Goal: Obtain resource: Download file/media

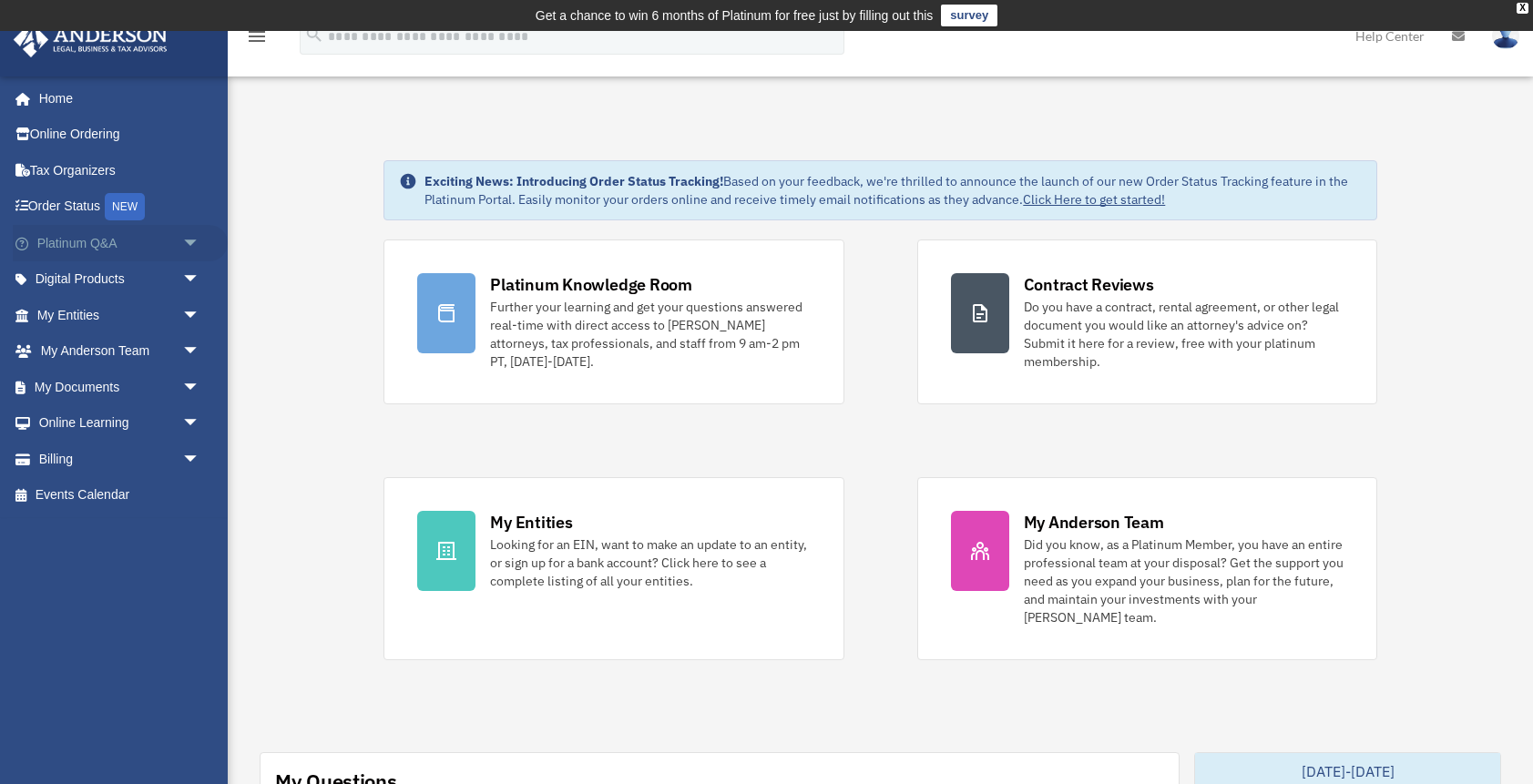
click at [80, 251] on link "Platinum Q&A arrow_drop_down" at bounding box center [121, 242] width 215 height 36
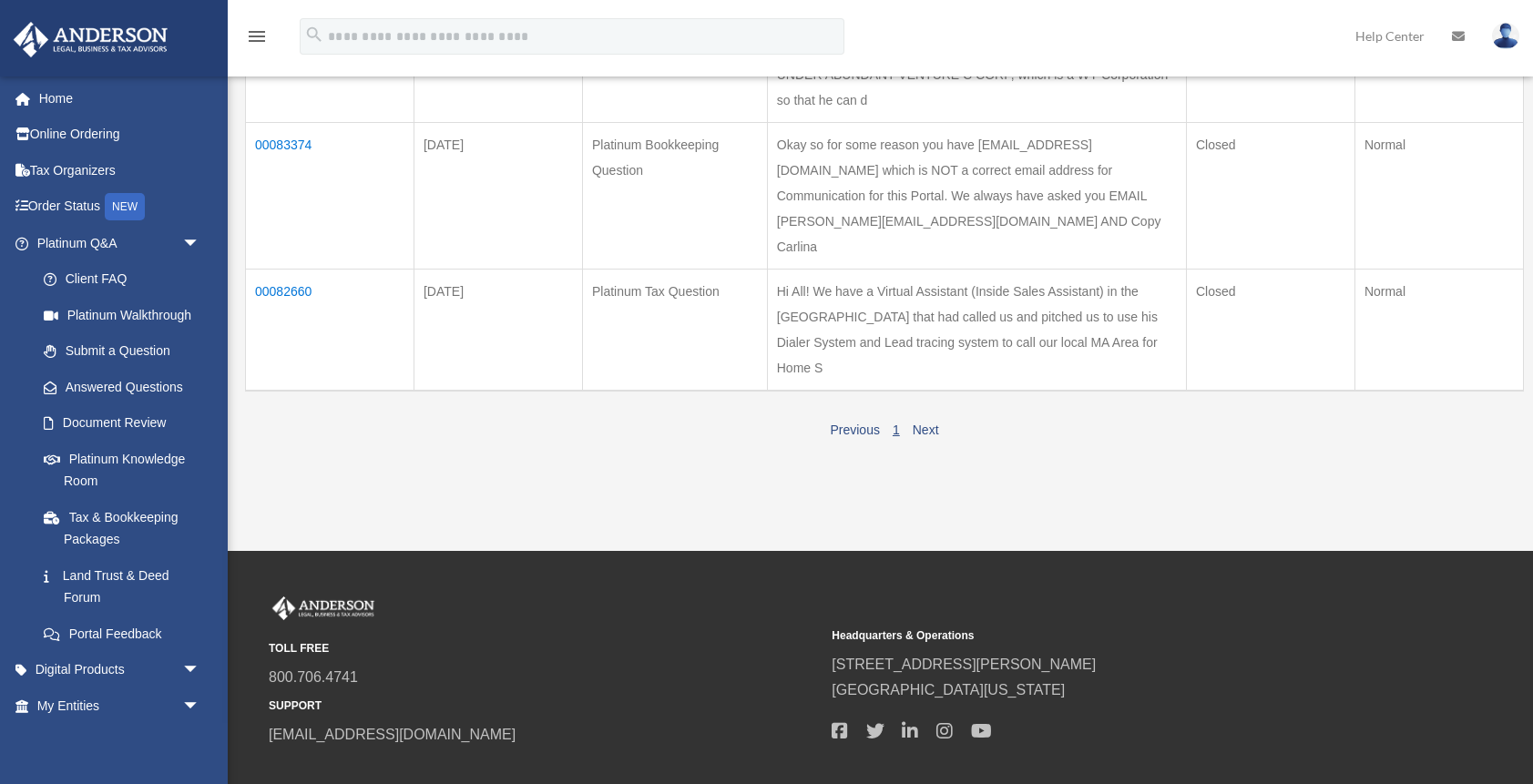
scroll to position [813, 0]
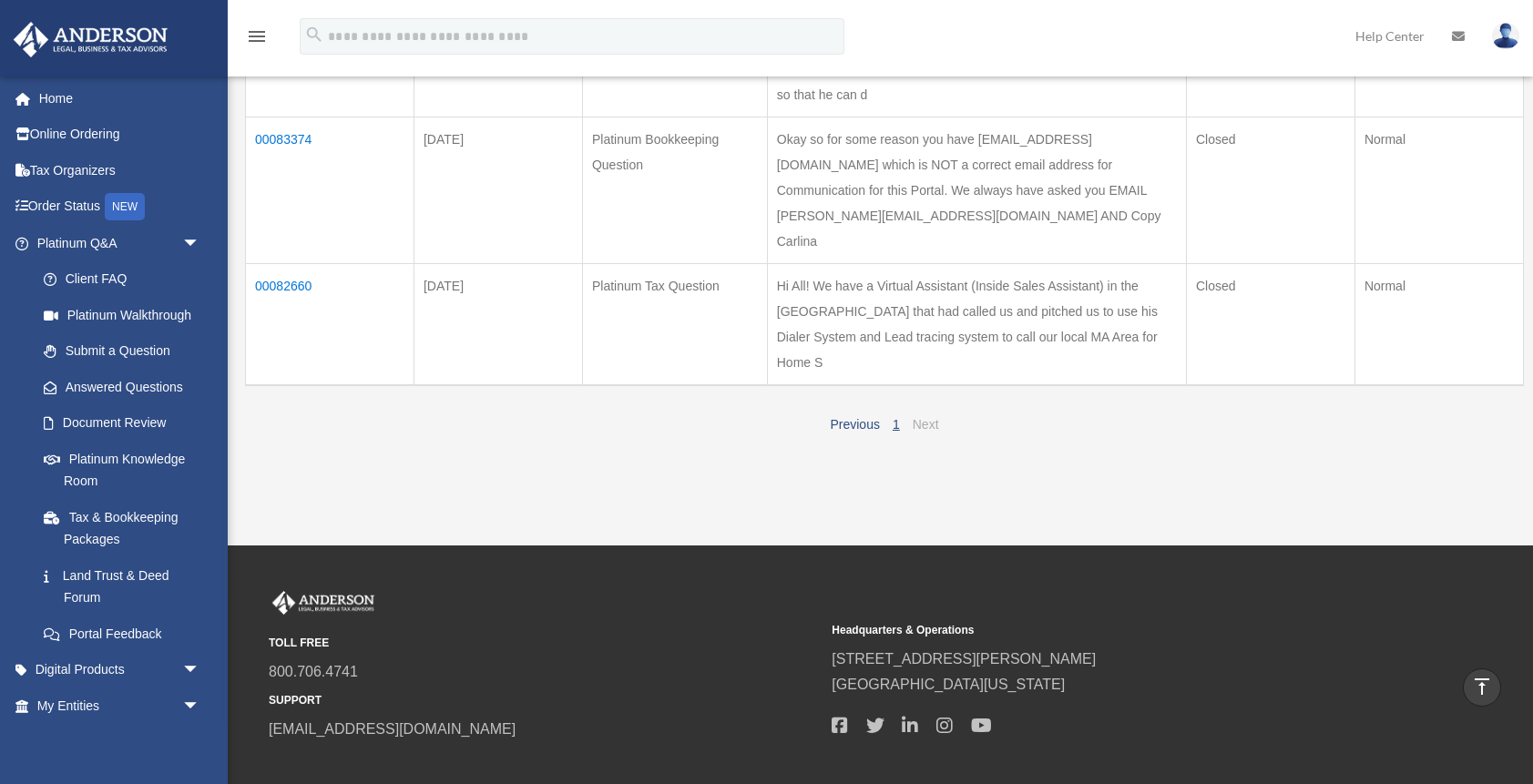
click at [922, 418] on link "Next" at bounding box center [926, 425] width 26 height 15
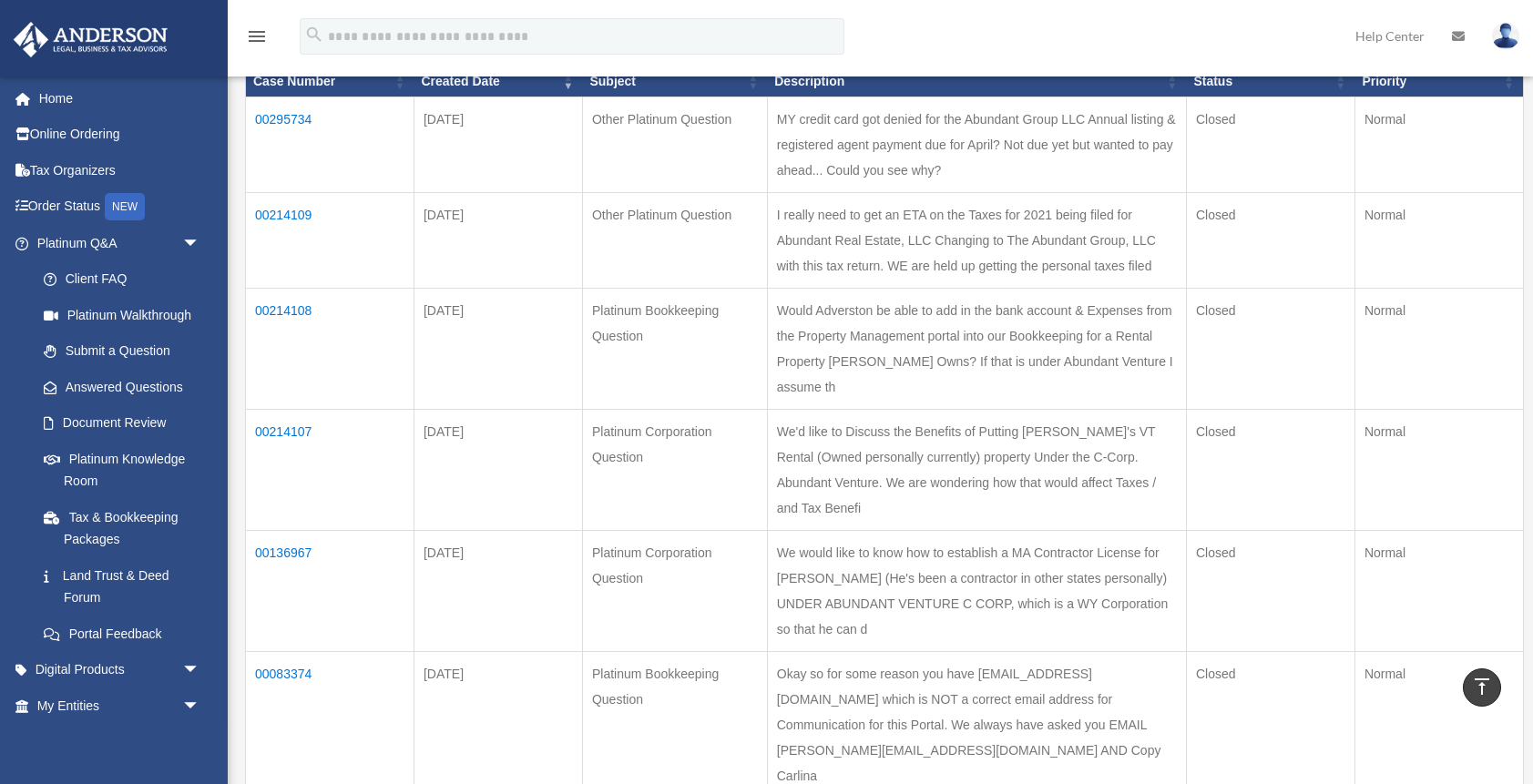
scroll to position [0, 0]
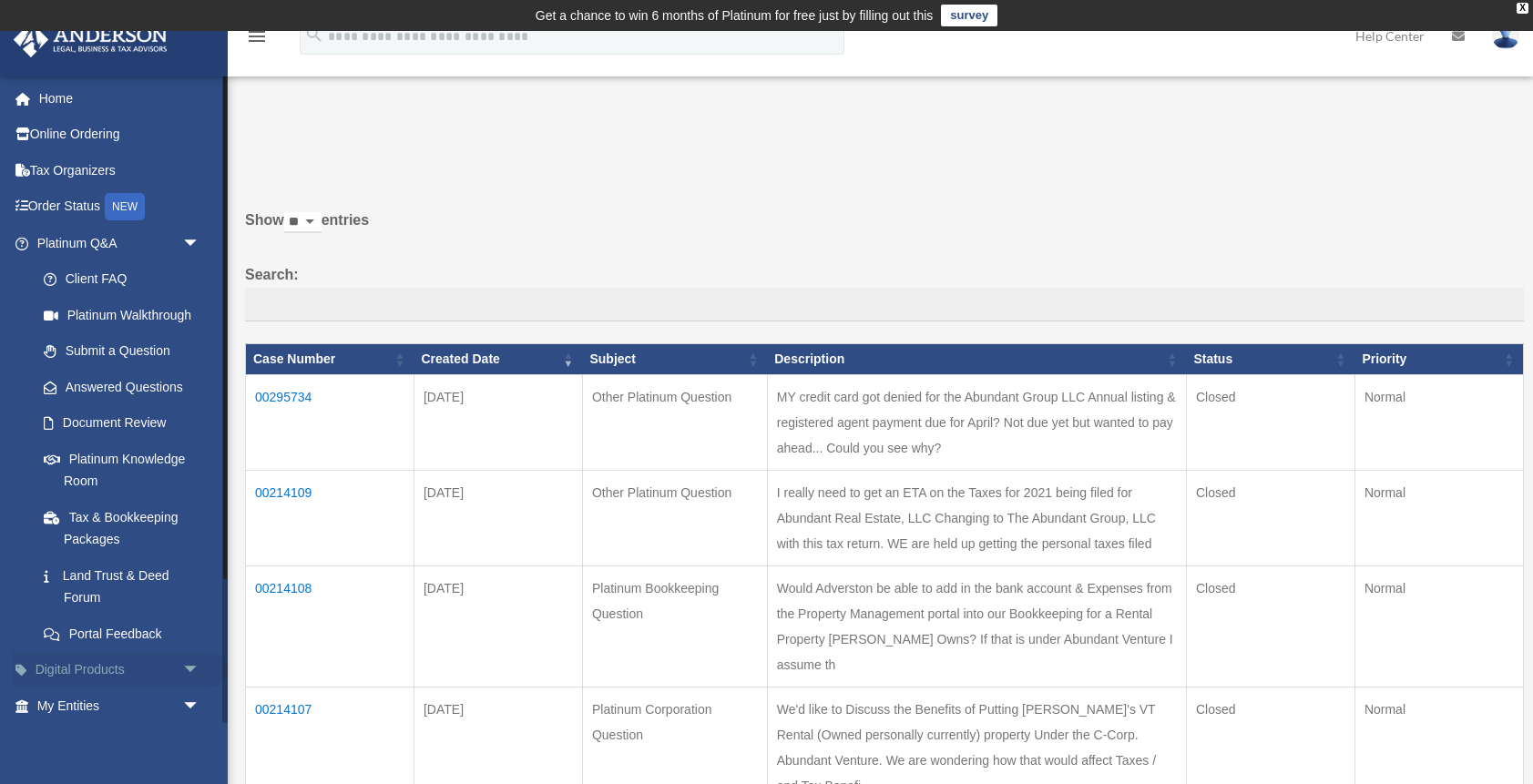
click at [107, 667] on link "Digital Products arrow_drop_down" at bounding box center [121, 670] width 215 height 36
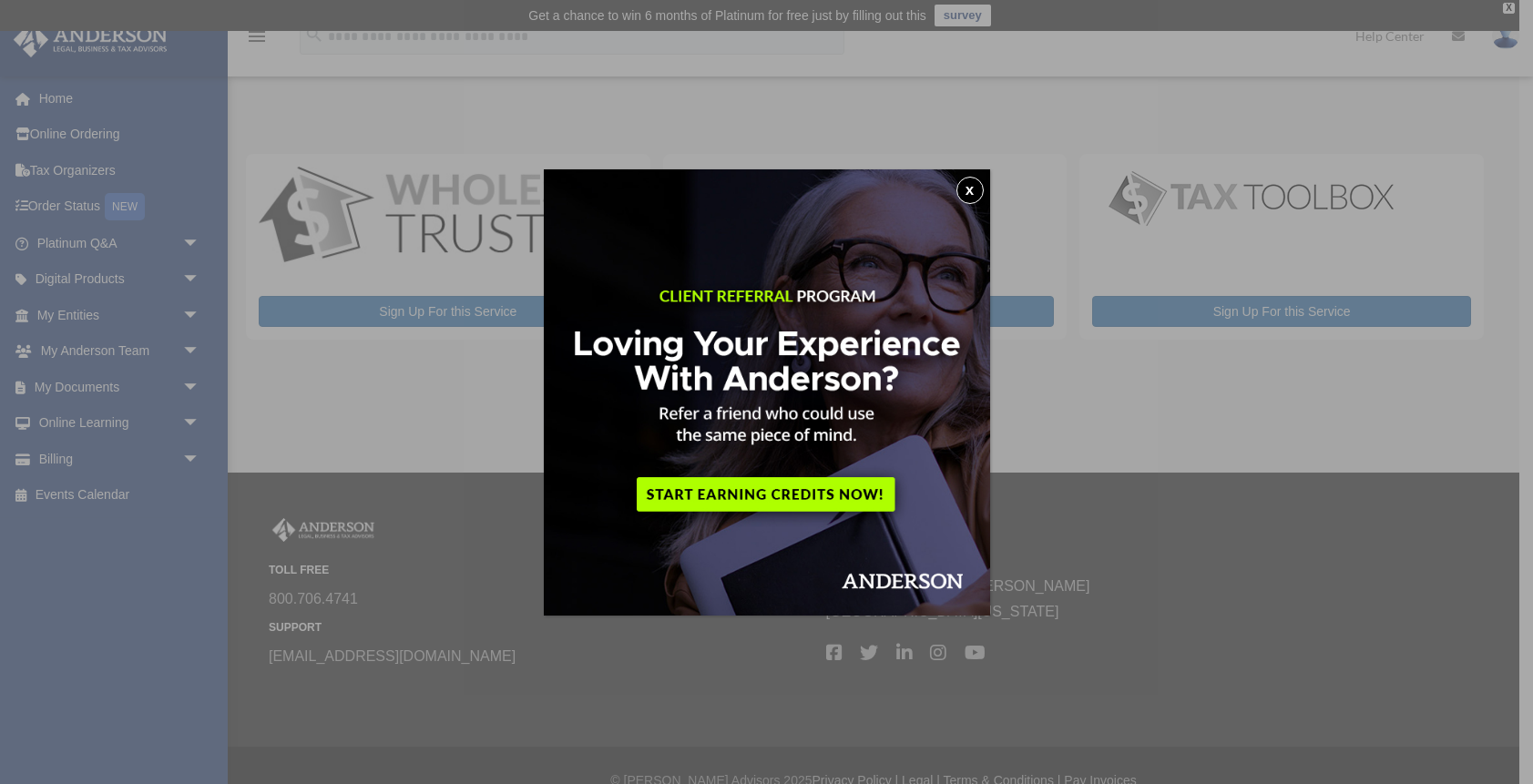
click at [968, 188] on button "x" at bounding box center [970, 189] width 27 height 27
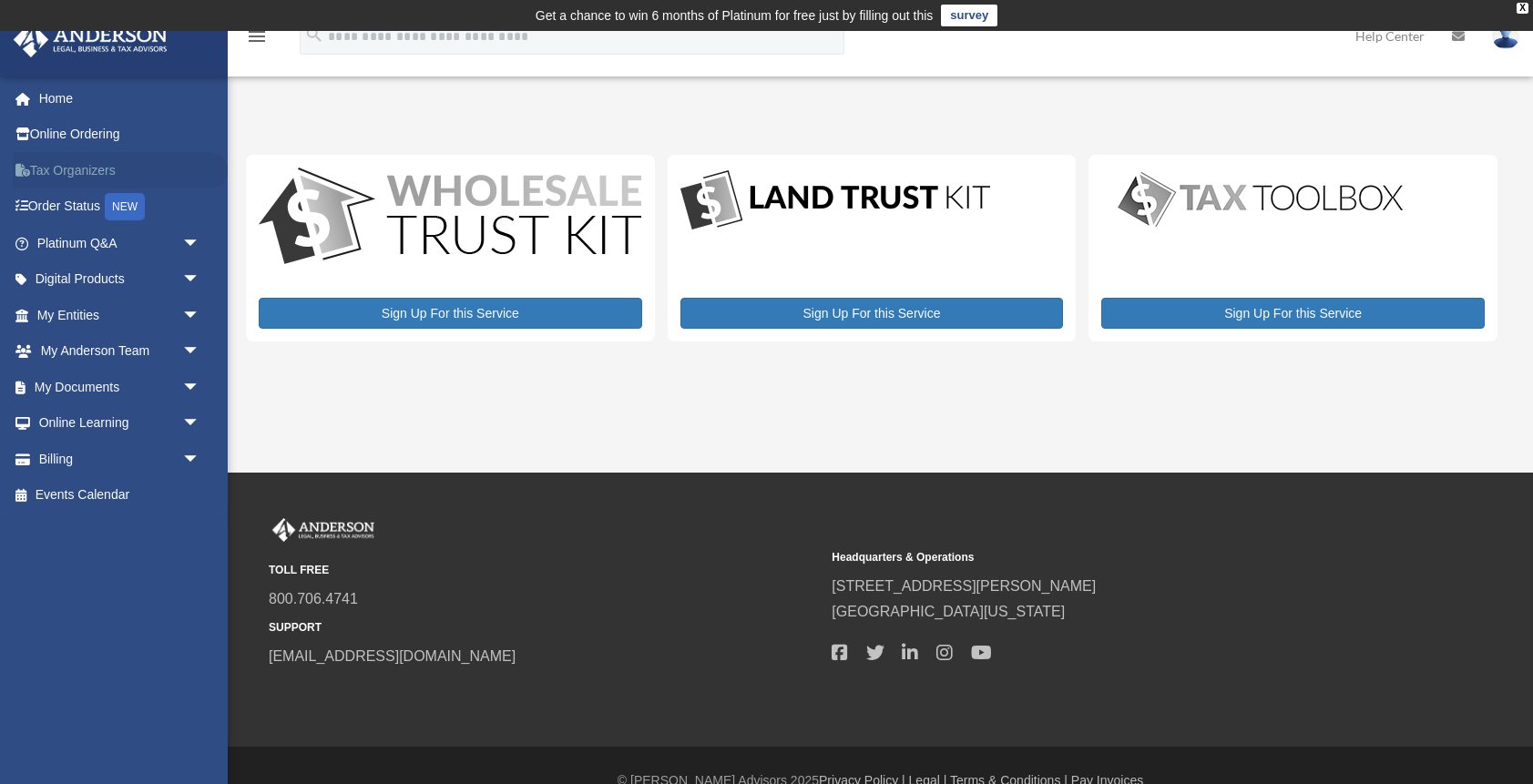
click at [81, 179] on link "Tax Organizers" at bounding box center [121, 170] width 215 height 36
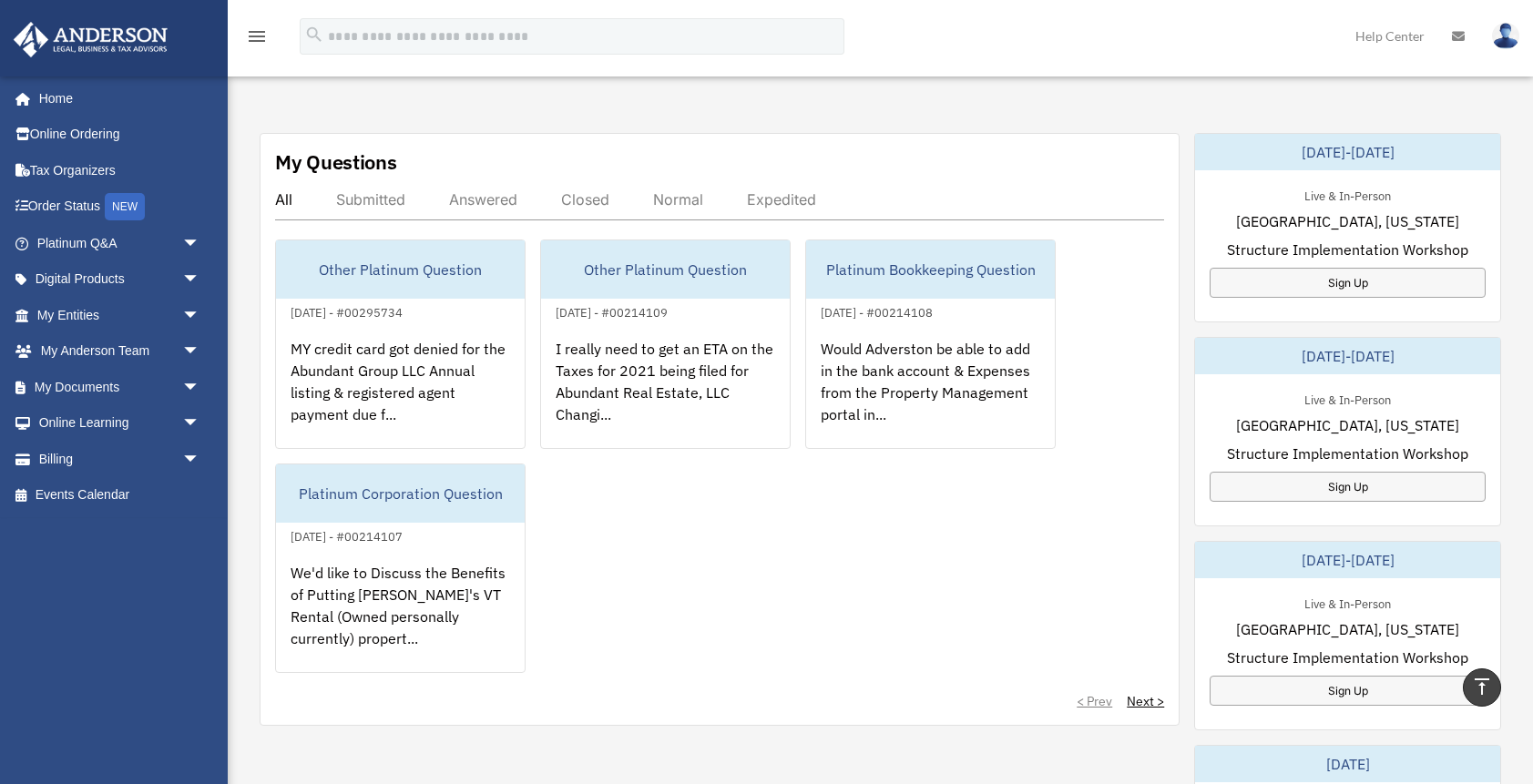
scroll to position [619, 0]
click at [805, 199] on div "Expedited" at bounding box center [781, 200] width 70 height 19
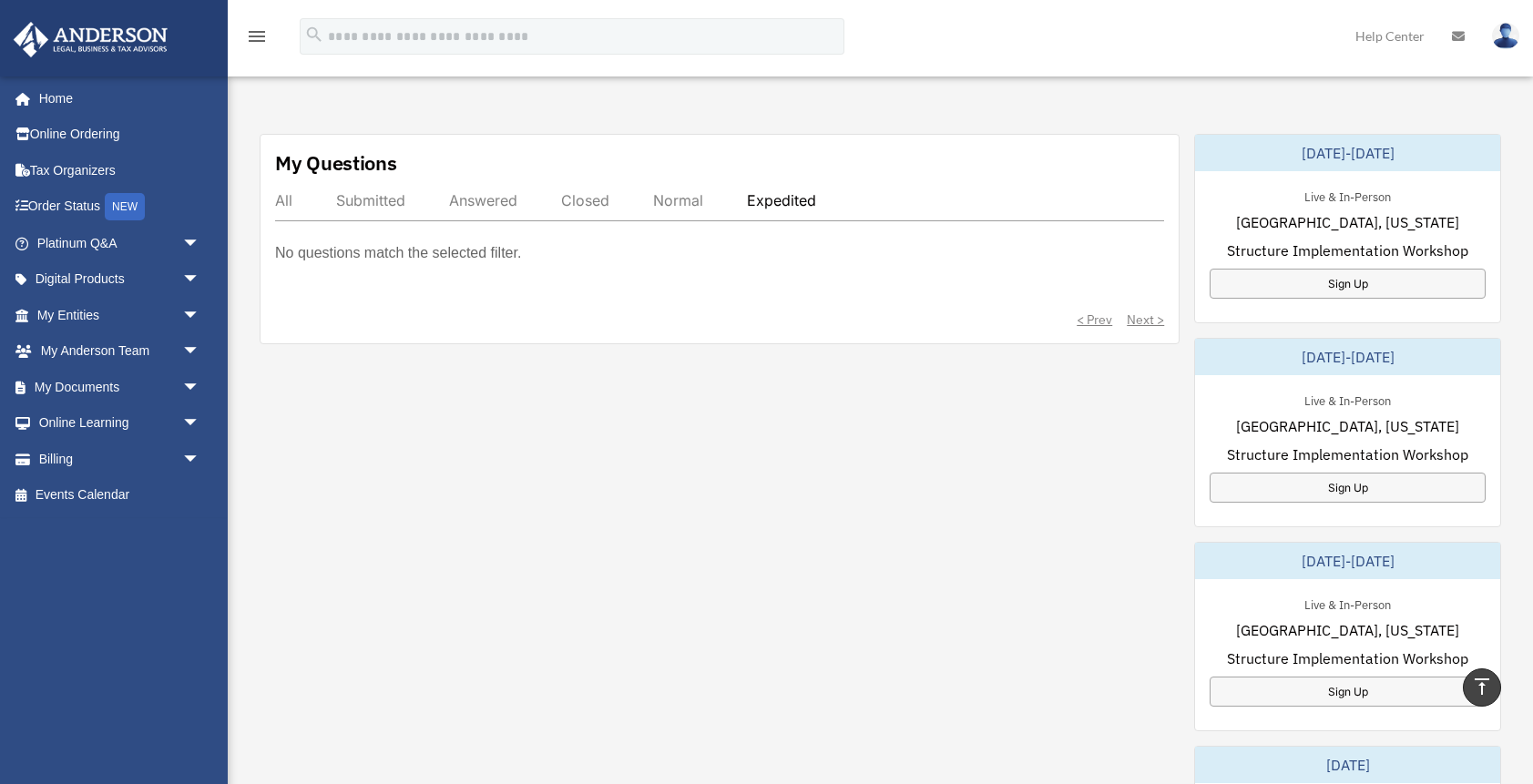
click at [689, 201] on div "Normal" at bounding box center [678, 200] width 50 height 19
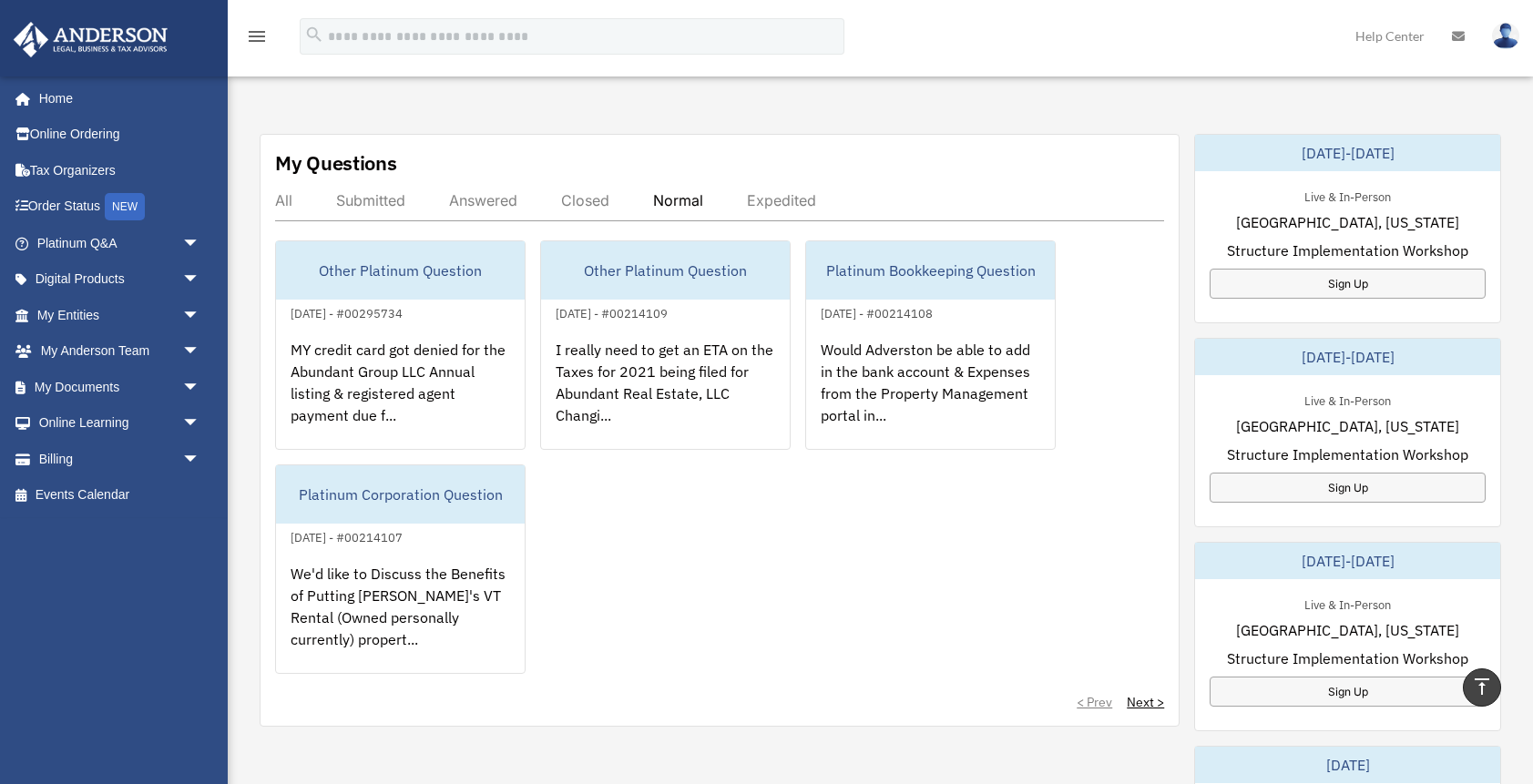
click at [483, 201] on div "Answered" at bounding box center [483, 200] width 69 height 19
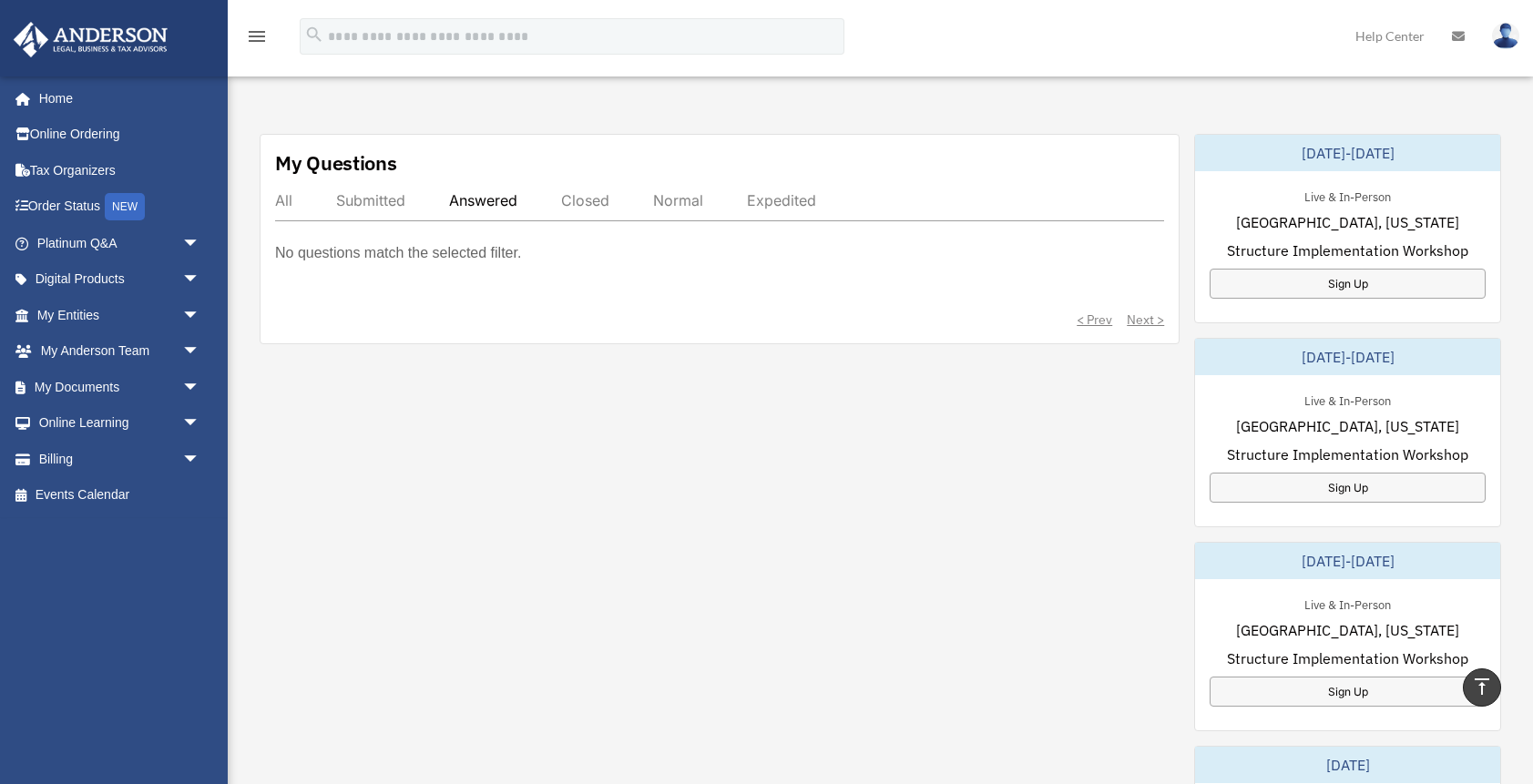
click at [352, 203] on div "Submitted" at bounding box center [370, 200] width 70 height 19
click at [285, 205] on div "All" at bounding box center [283, 200] width 18 height 19
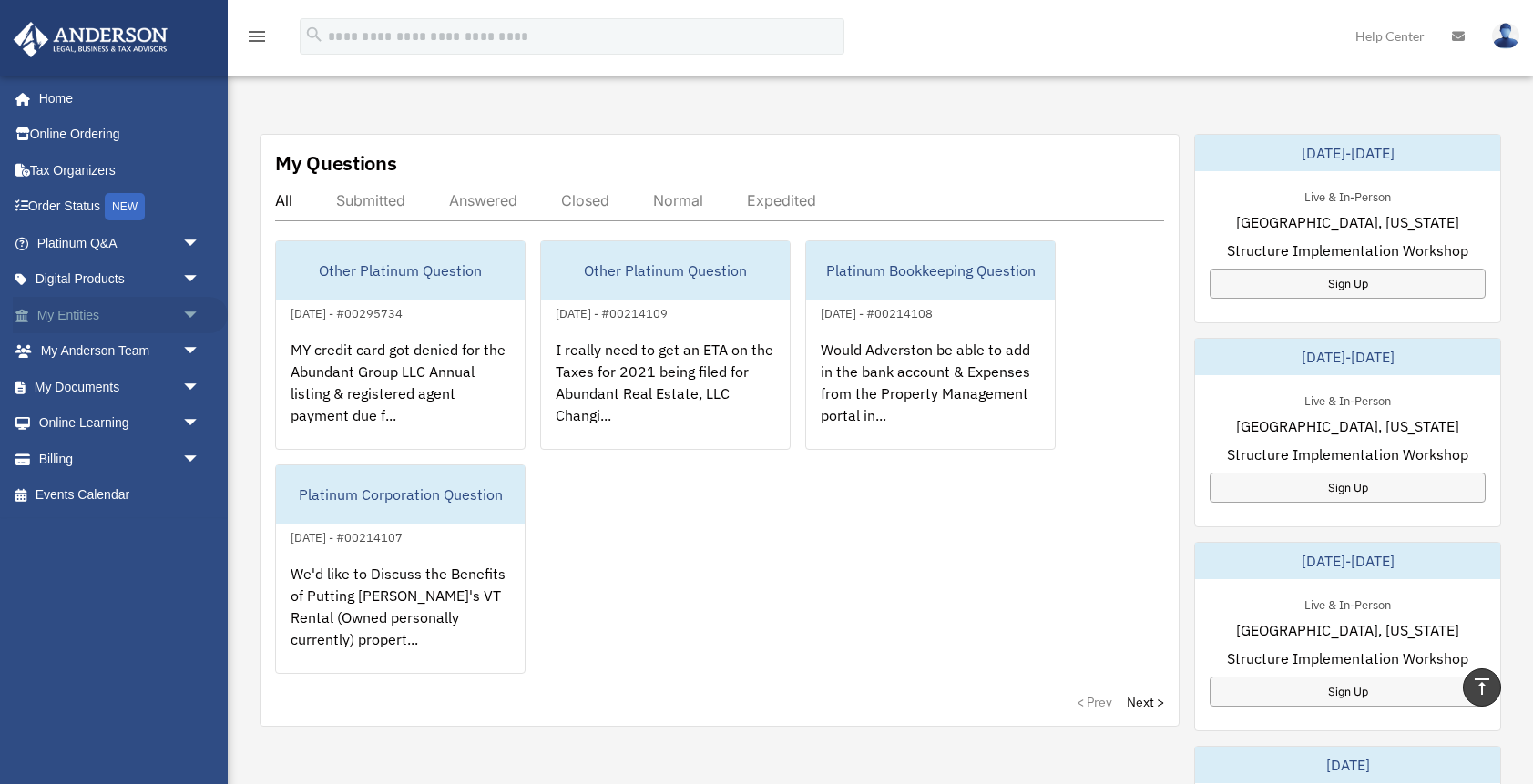
click at [196, 310] on span "arrow_drop_down" at bounding box center [200, 315] width 36 height 37
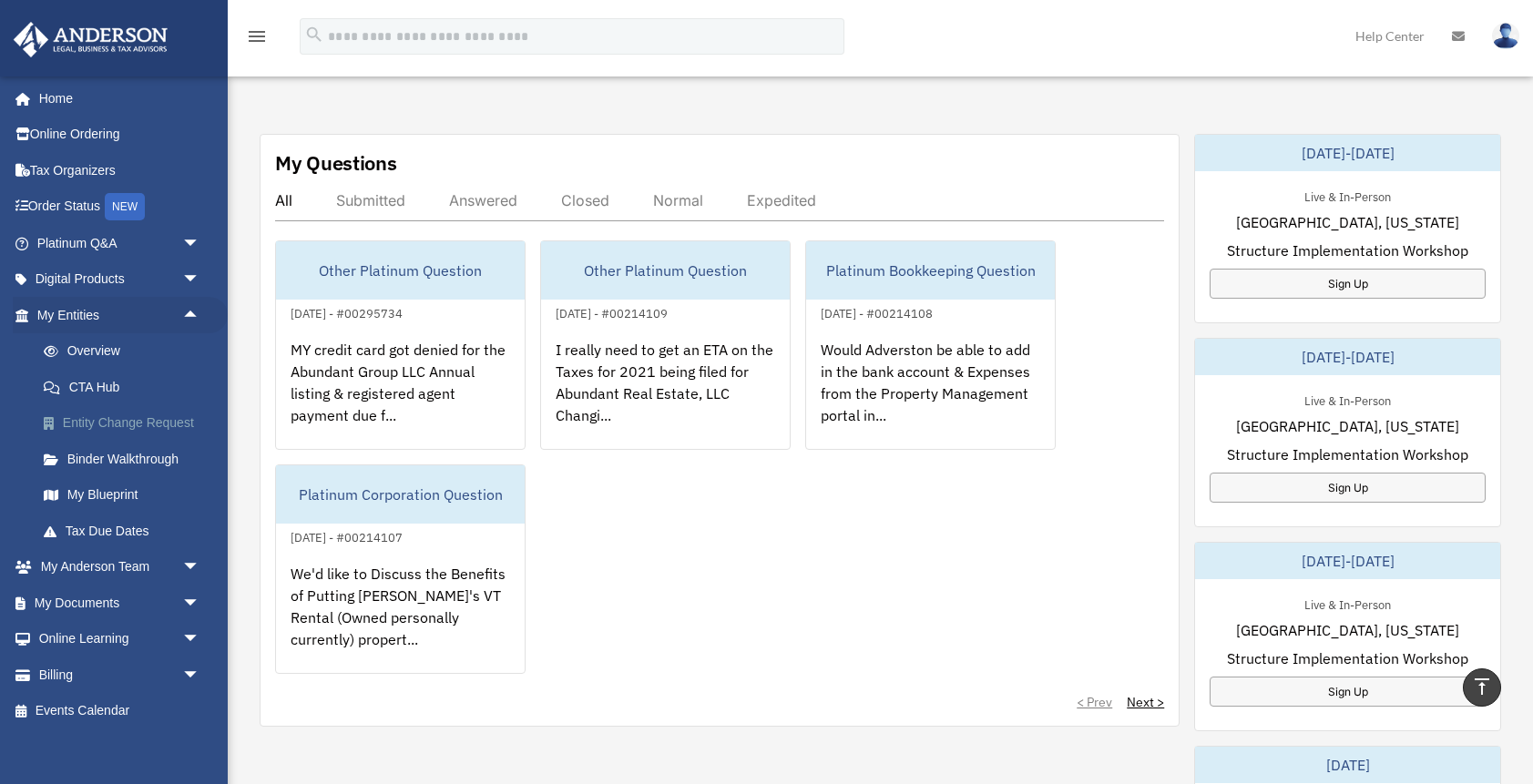
click at [151, 422] on link "Entity Change Request" at bounding box center [126, 423] width 202 height 36
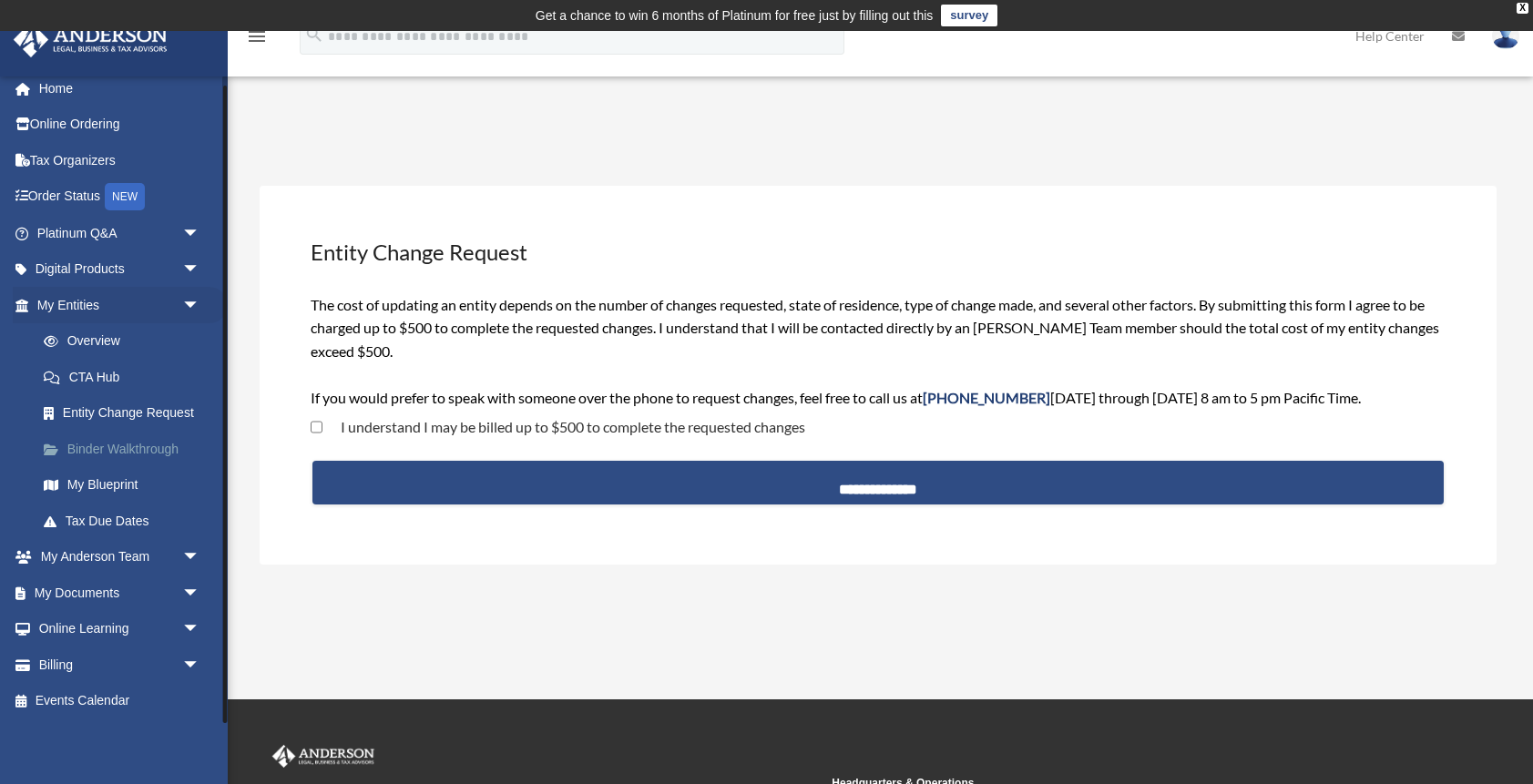
scroll to position [9, 0]
click at [193, 594] on span "arrow_drop_down" at bounding box center [200, 594] width 36 height 37
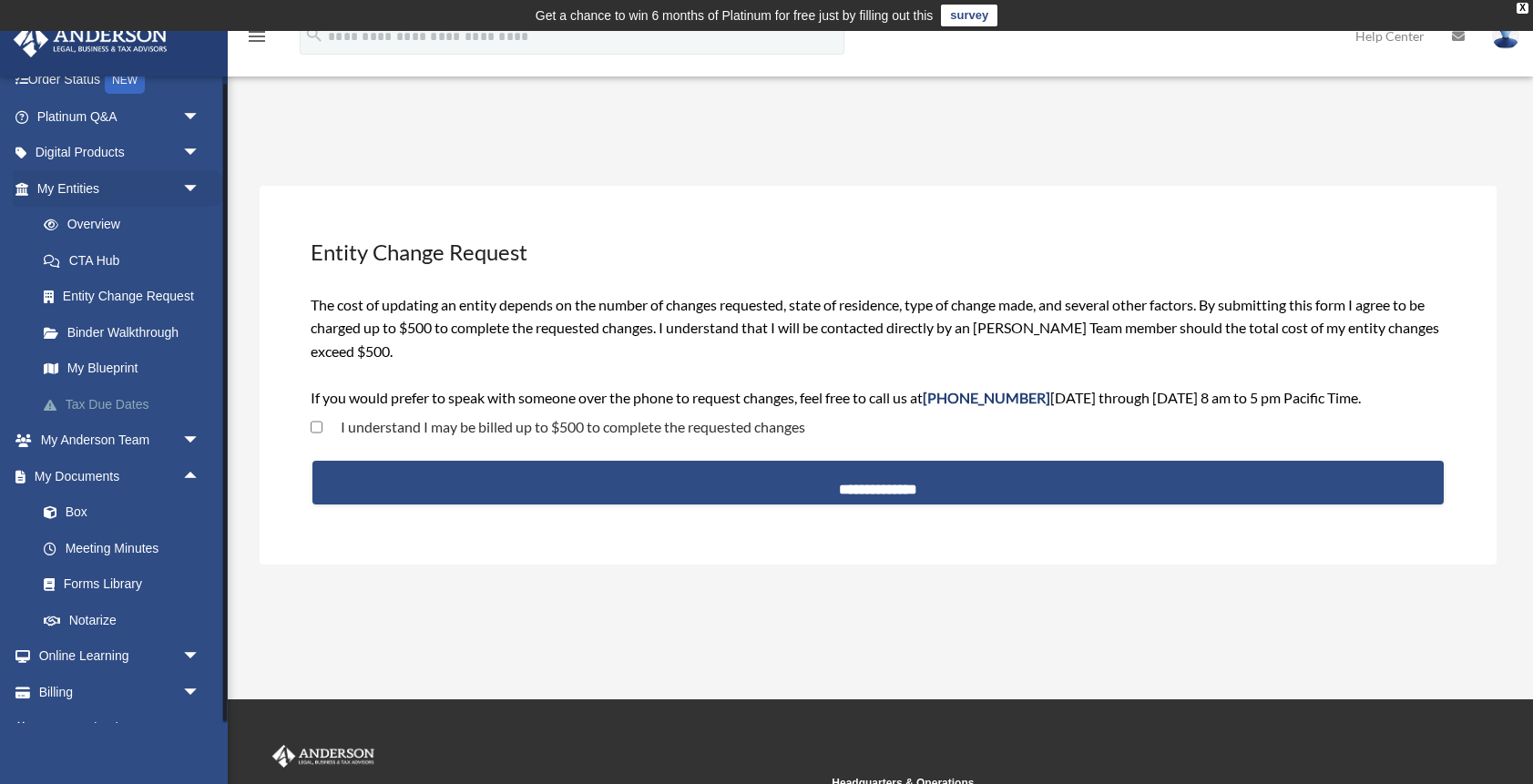
scroll to position [125, 0]
click at [116, 582] on link "Forms Library" at bounding box center [126, 585] width 202 height 36
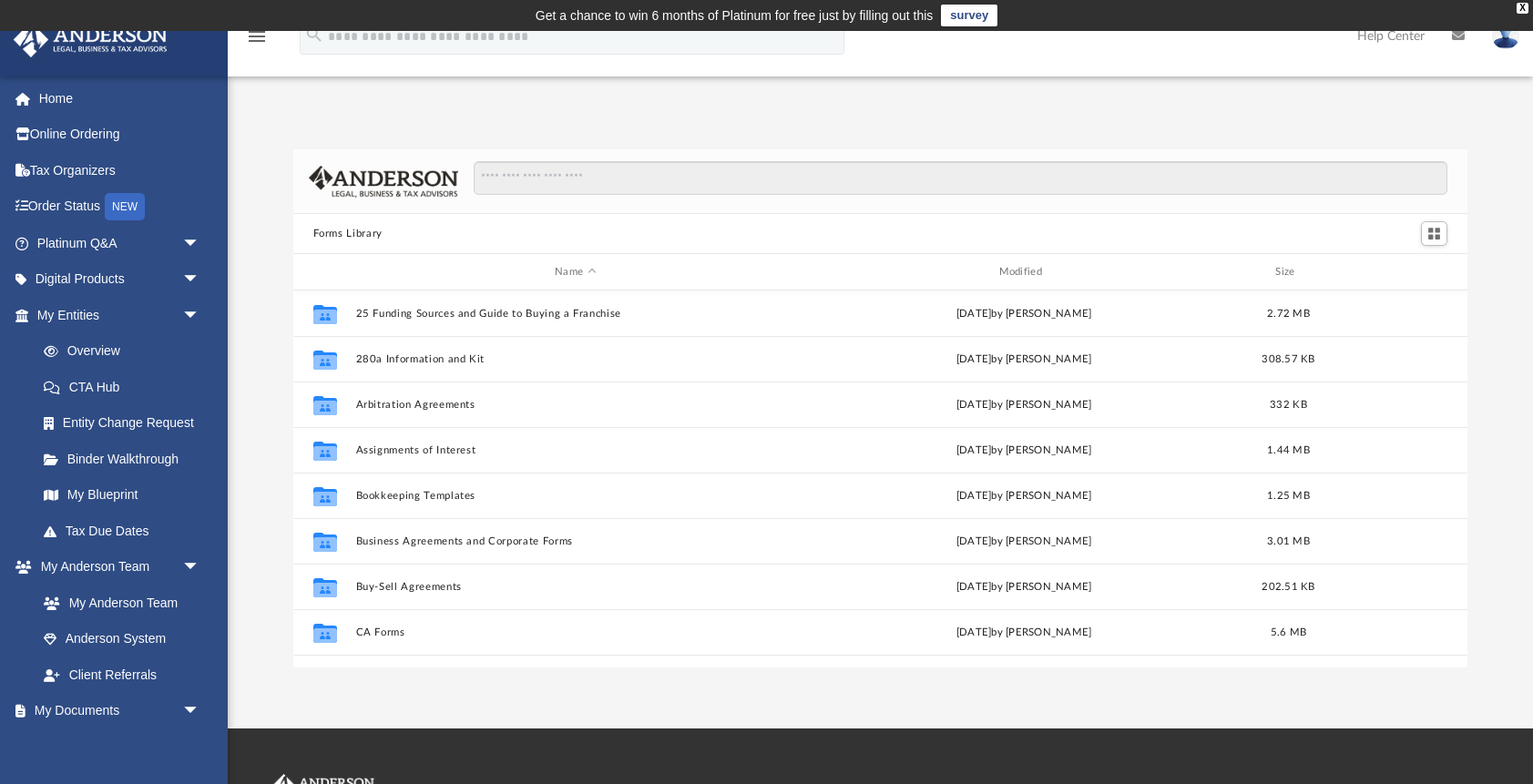
scroll to position [414, 1175]
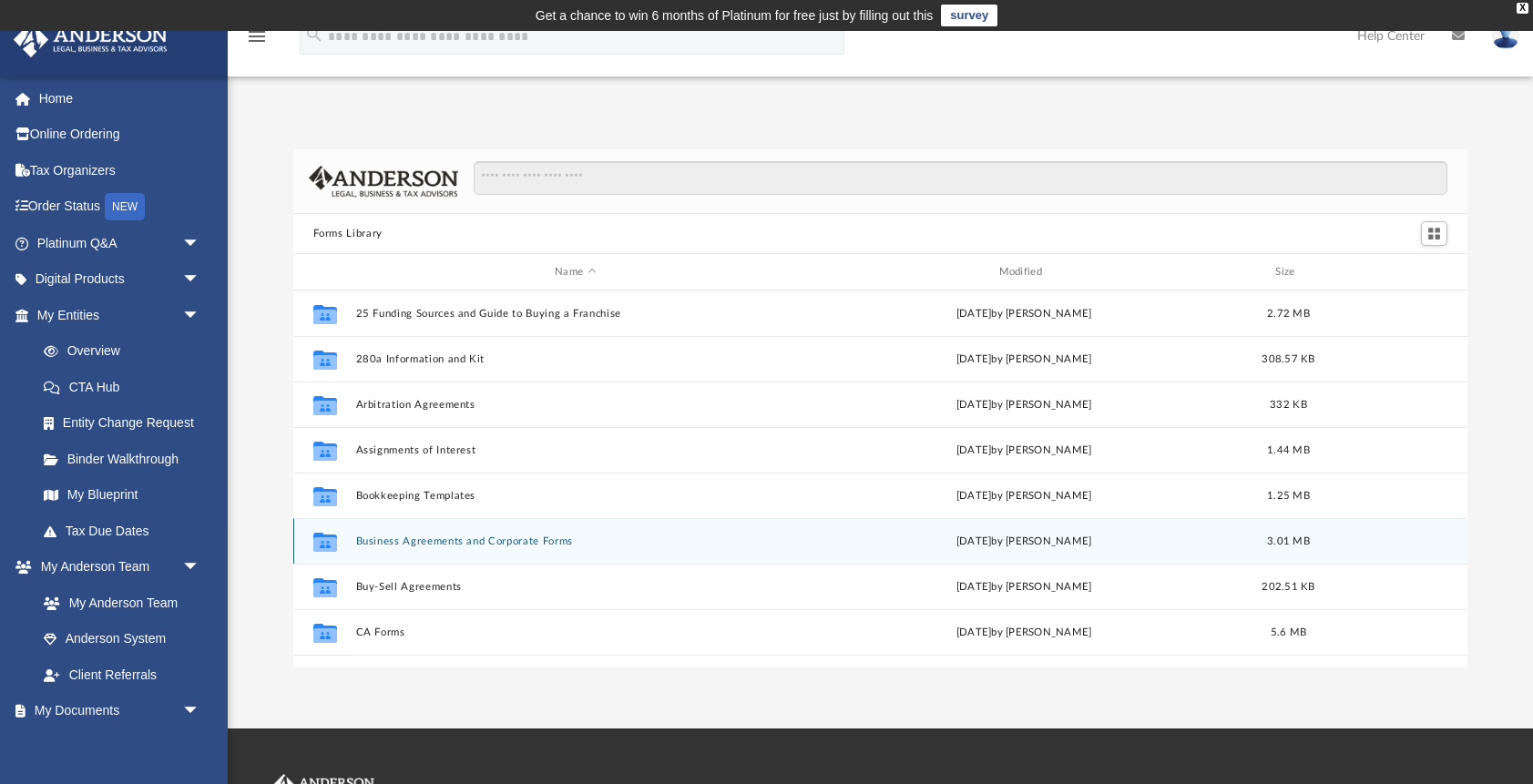
click at [425, 546] on button "Business Agreements and Corporate Forms" at bounding box center [575, 541] width 440 height 12
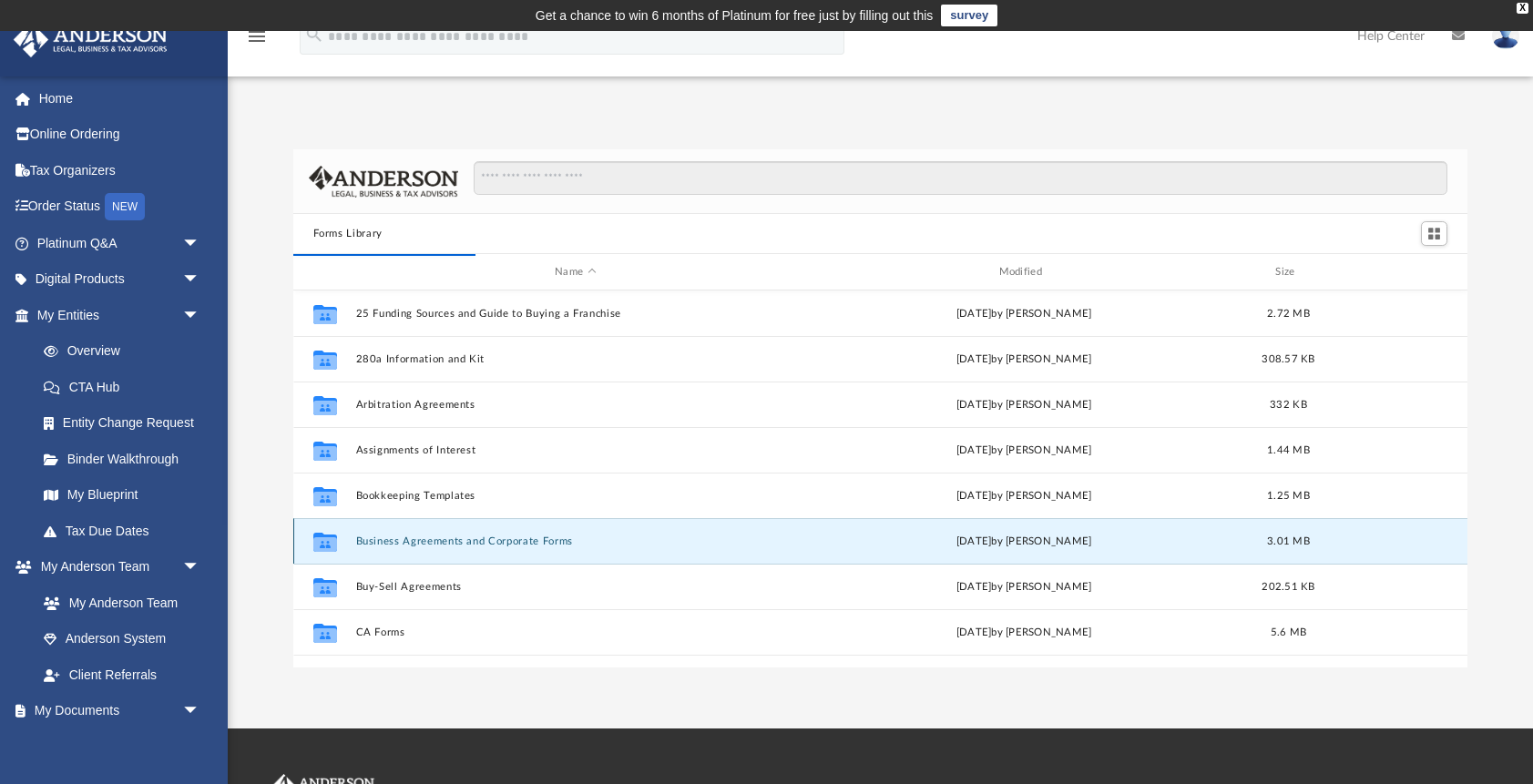
click at [509, 536] on button "Business Agreements and Corporate Forms" at bounding box center [575, 541] width 440 height 12
click at [328, 542] on icon "grid" at bounding box center [325, 544] width 24 height 15
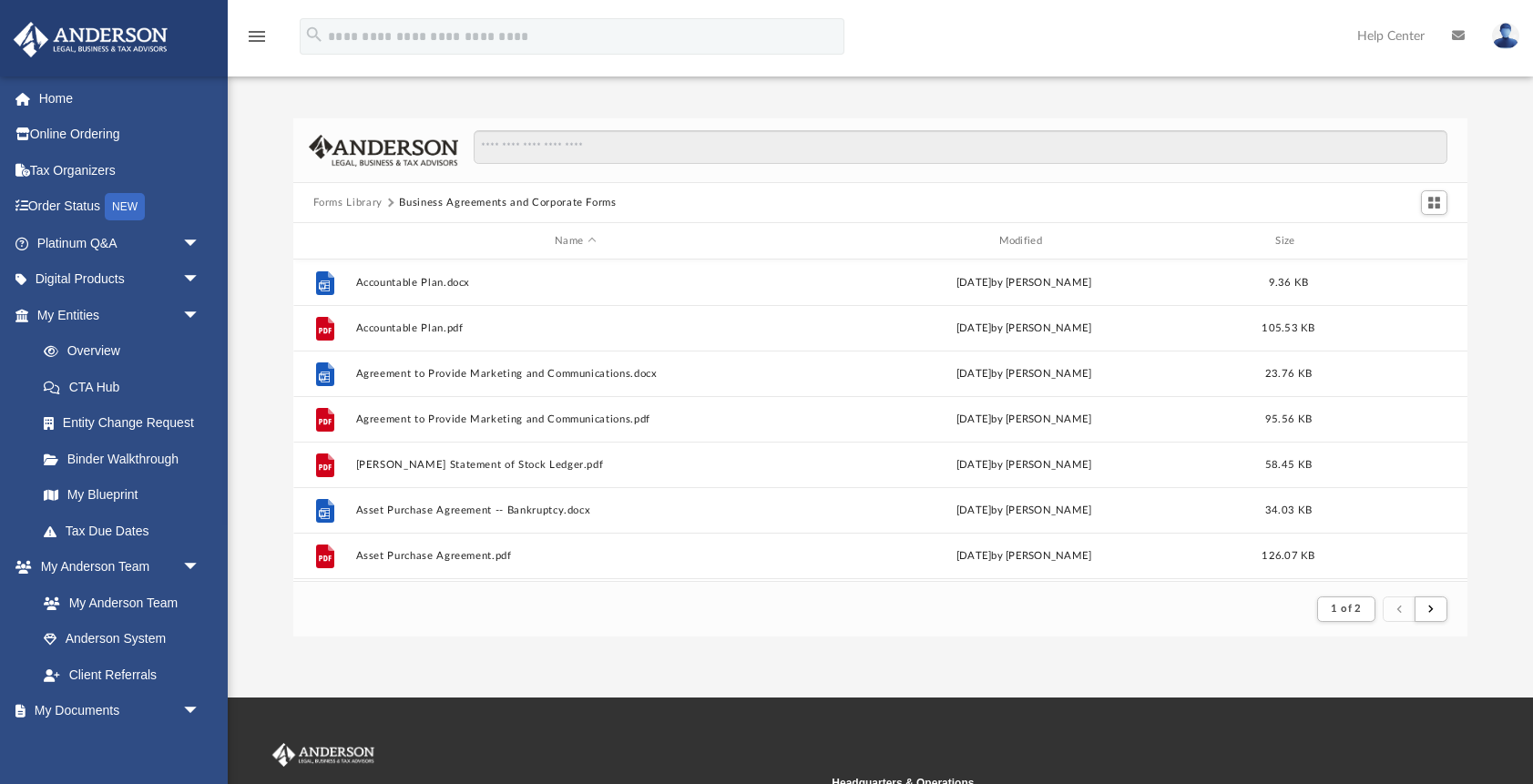
scroll to position [0, 0]
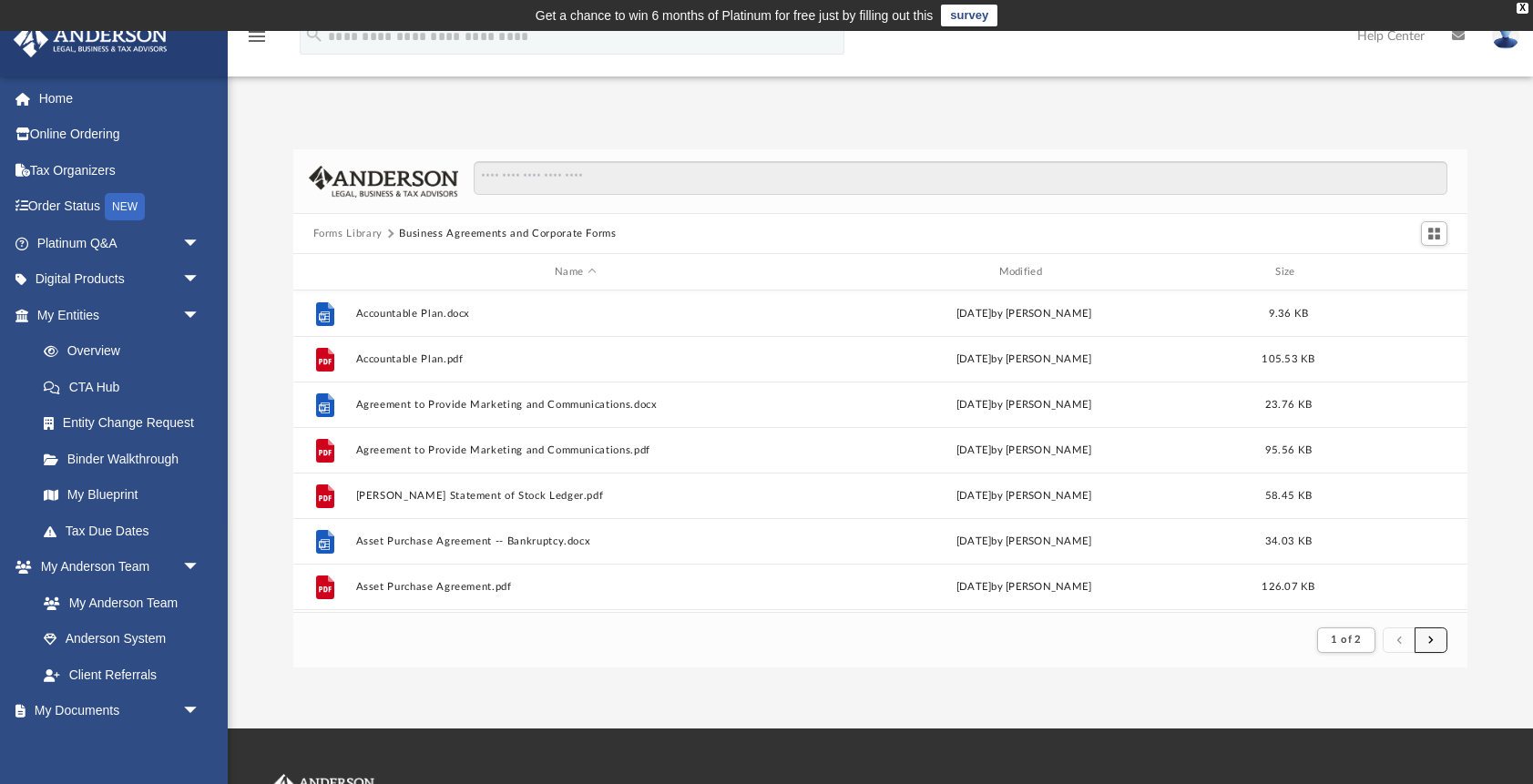
click at [1427, 639] on button "submit" at bounding box center [1431, 640] width 32 height 26
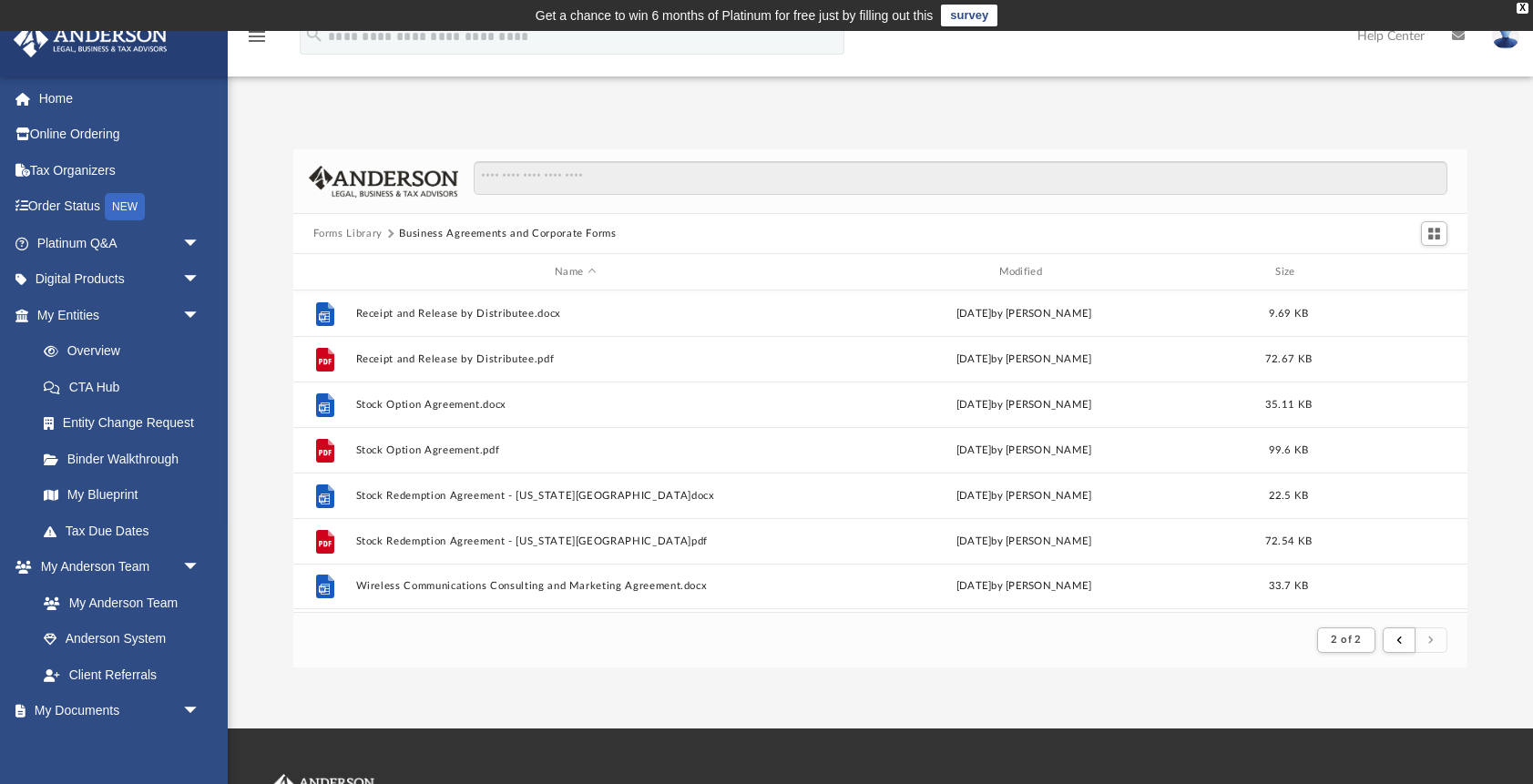
click at [353, 235] on button "Forms Library" at bounding box center [348, 234] width 70 height 17
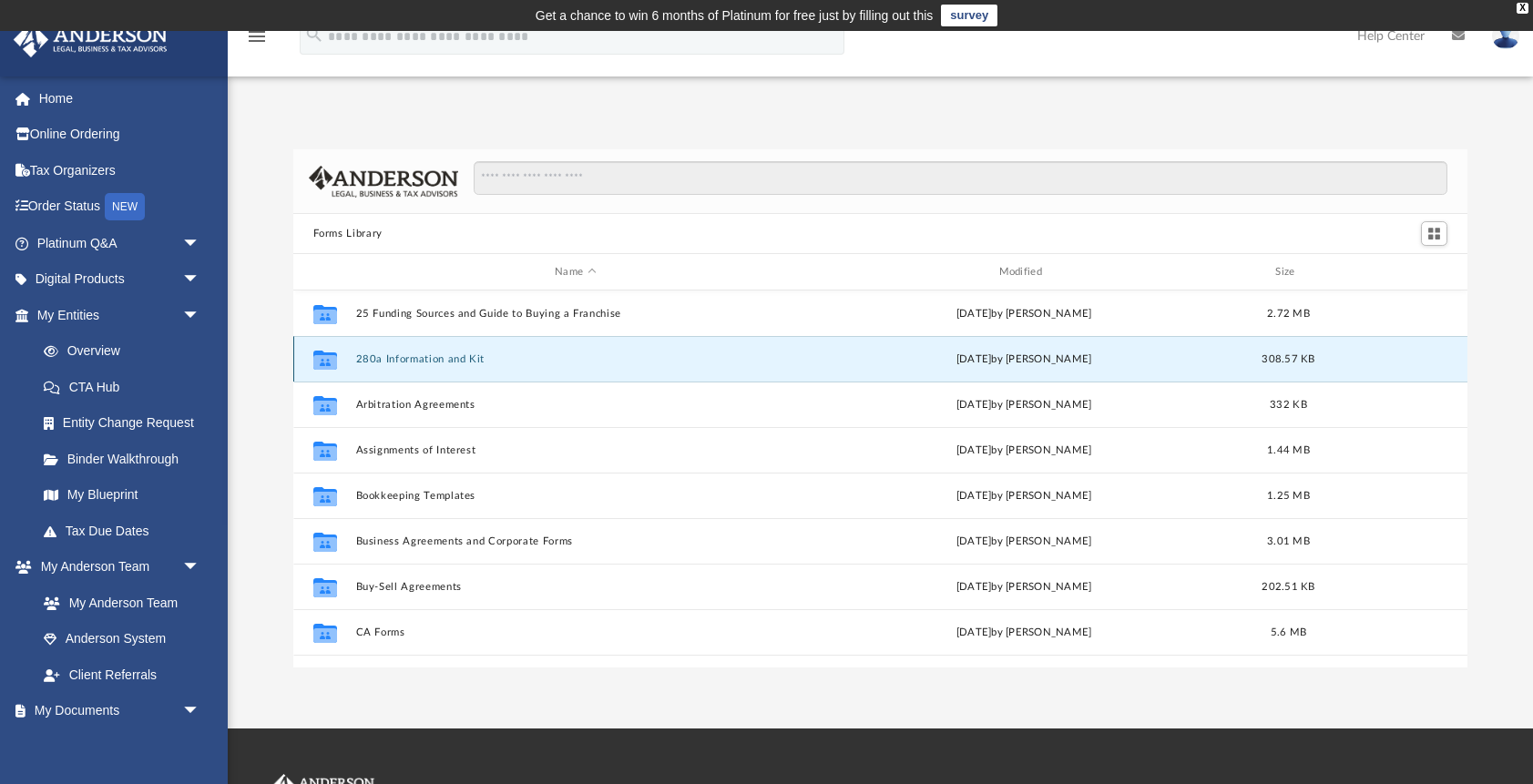
click at [429, 363] on button "280a Information and Kit" at bounding box center [575, 359] width 440 height 12
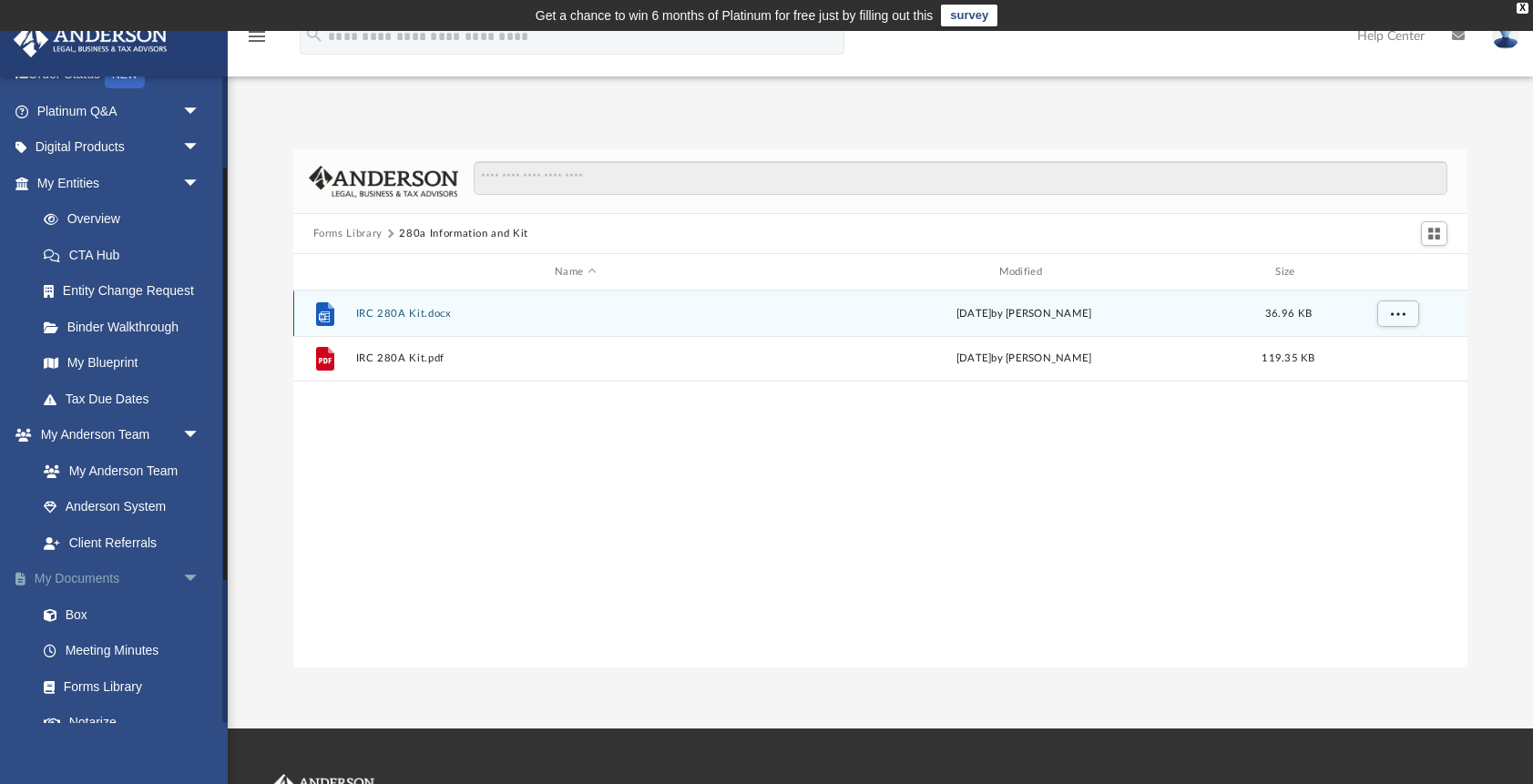
scroll to position [251, 0]
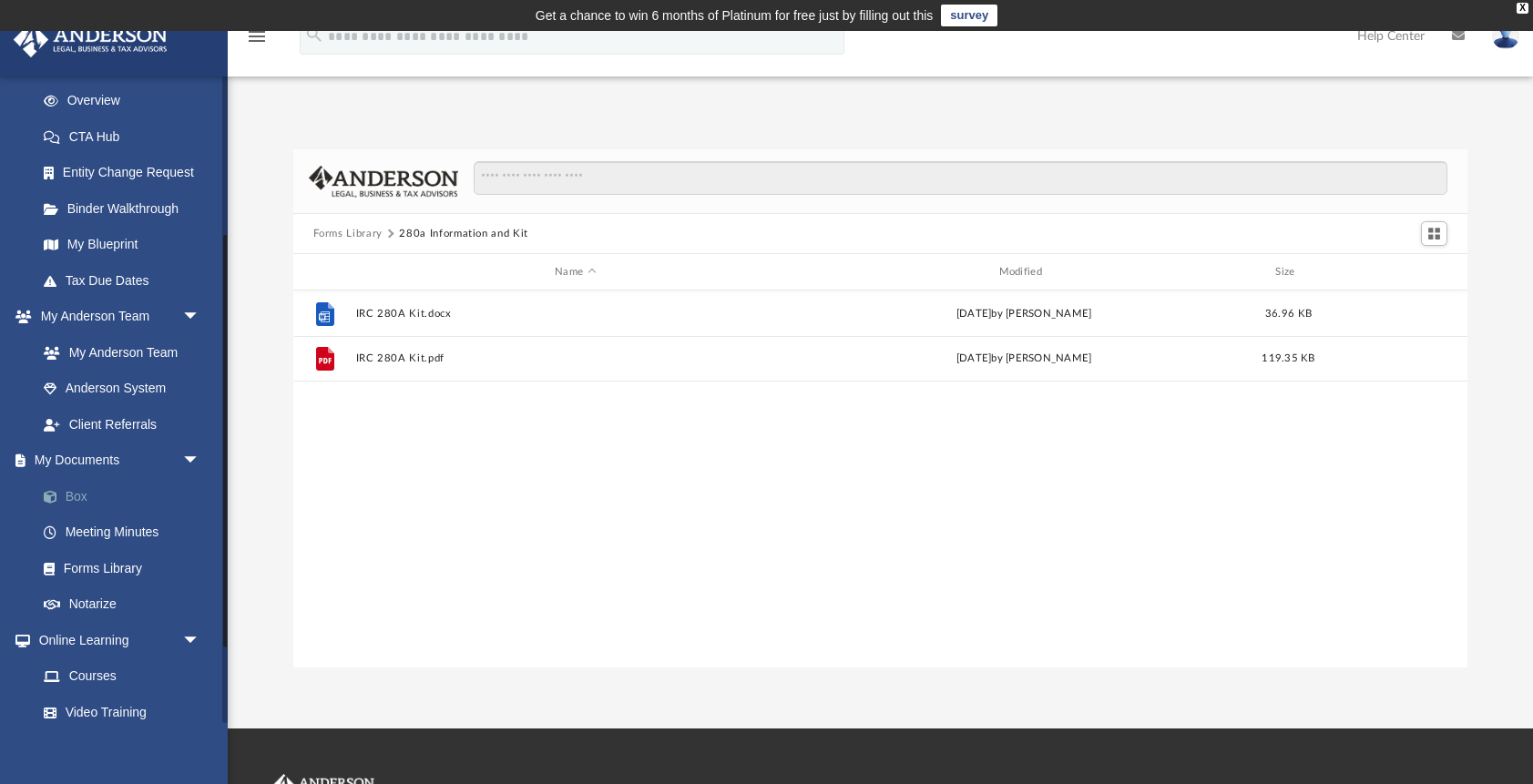
click at [75, 494] on link "Box" at bounding box center [126, 495] width 202 height 36
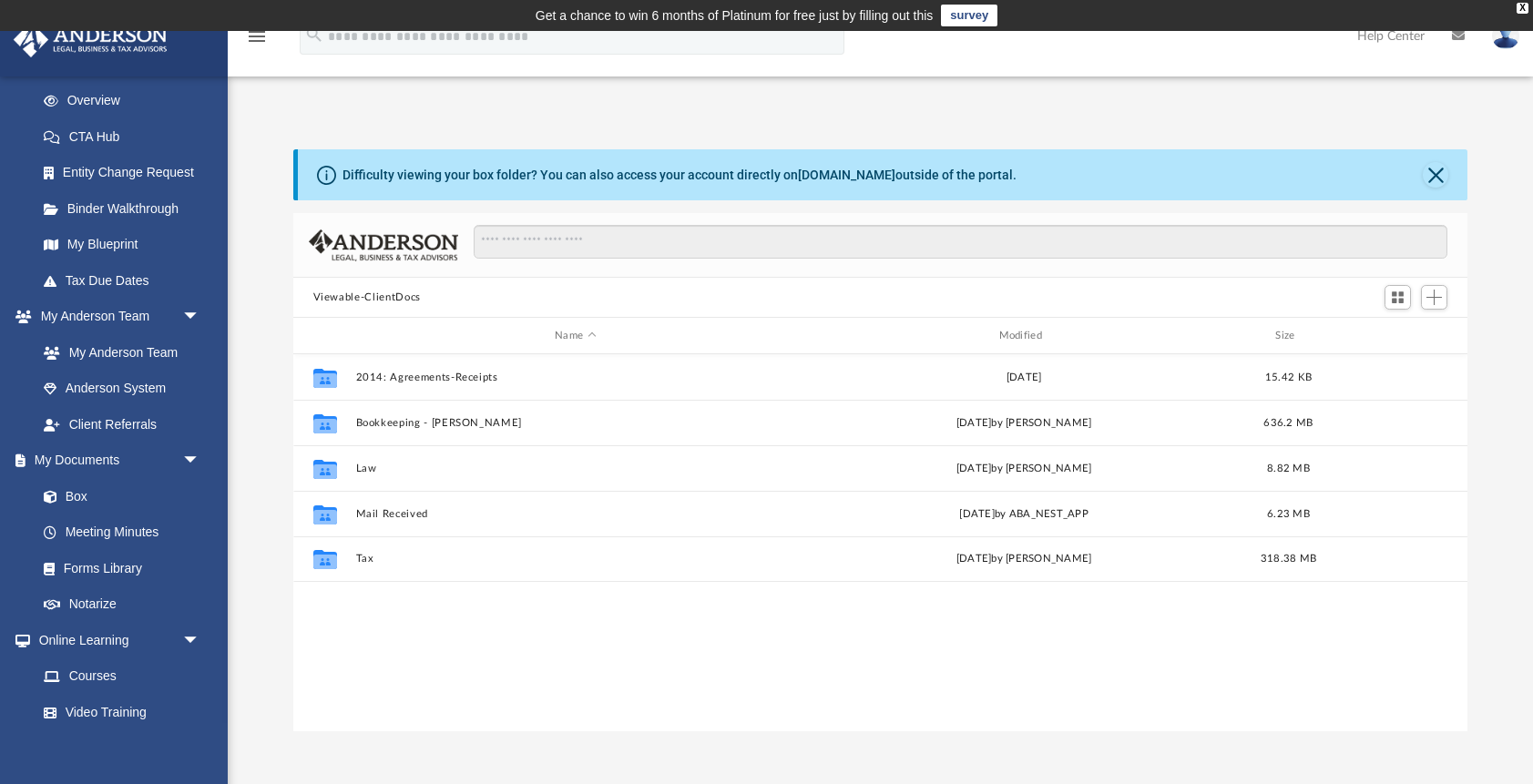
scroll to position [414, 1175]
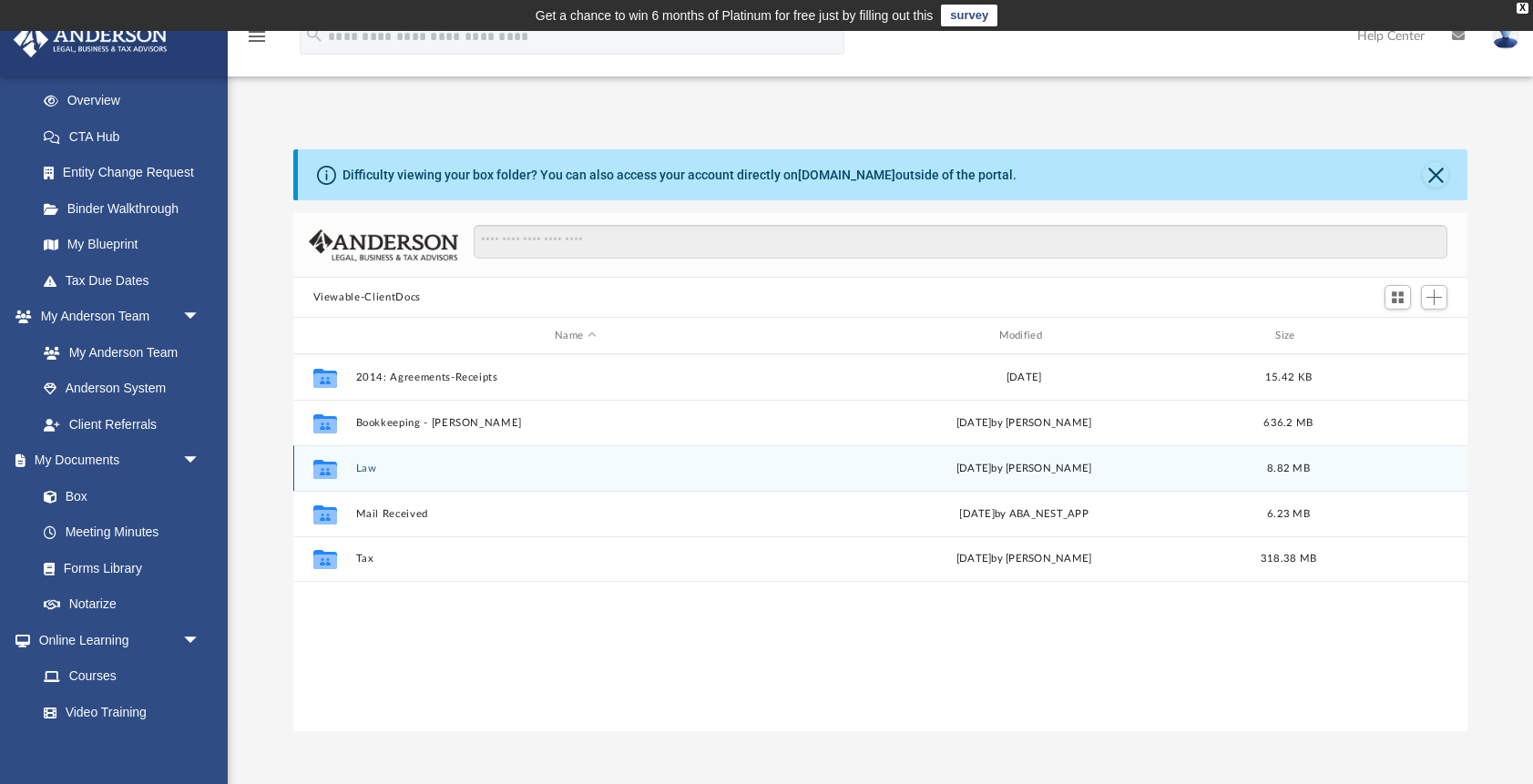
click at [375, 469] on button "Law" at bounding box center [575, 469] width 440 height 12
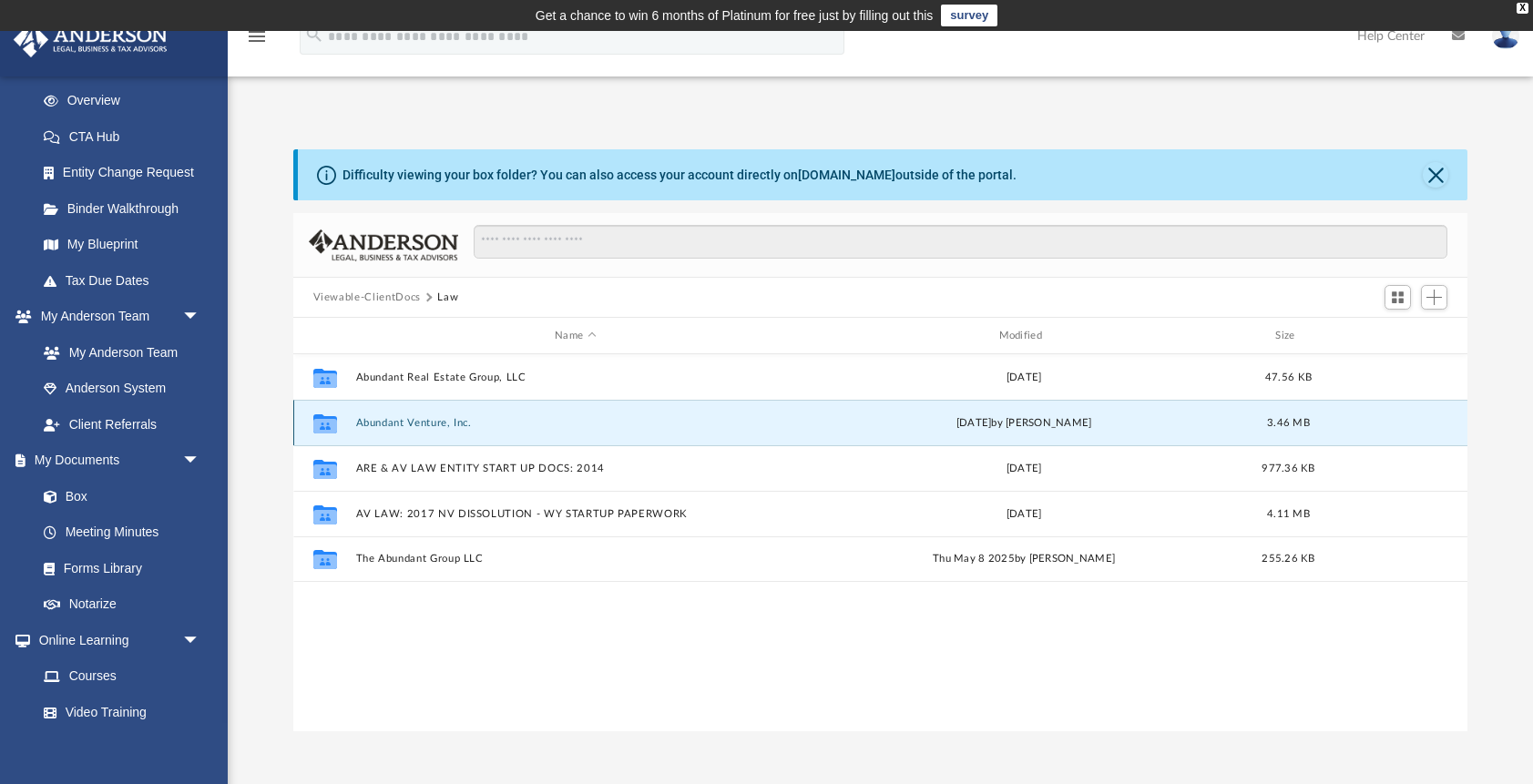
click at [436, 422] on button "Abundant Venture, Inc." at bounding box center [575, 423] width 440 height 12
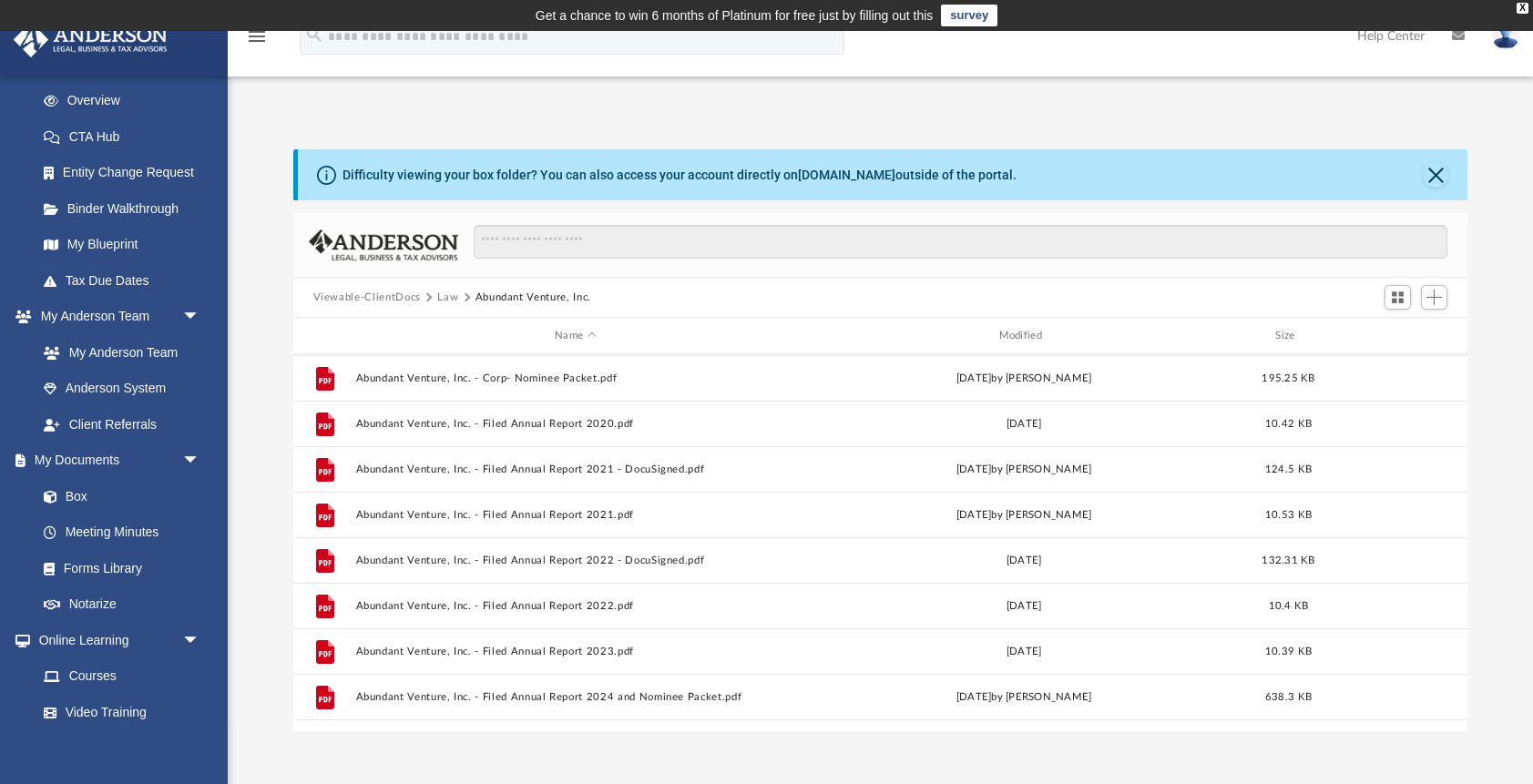
scroll to position [396, 0]
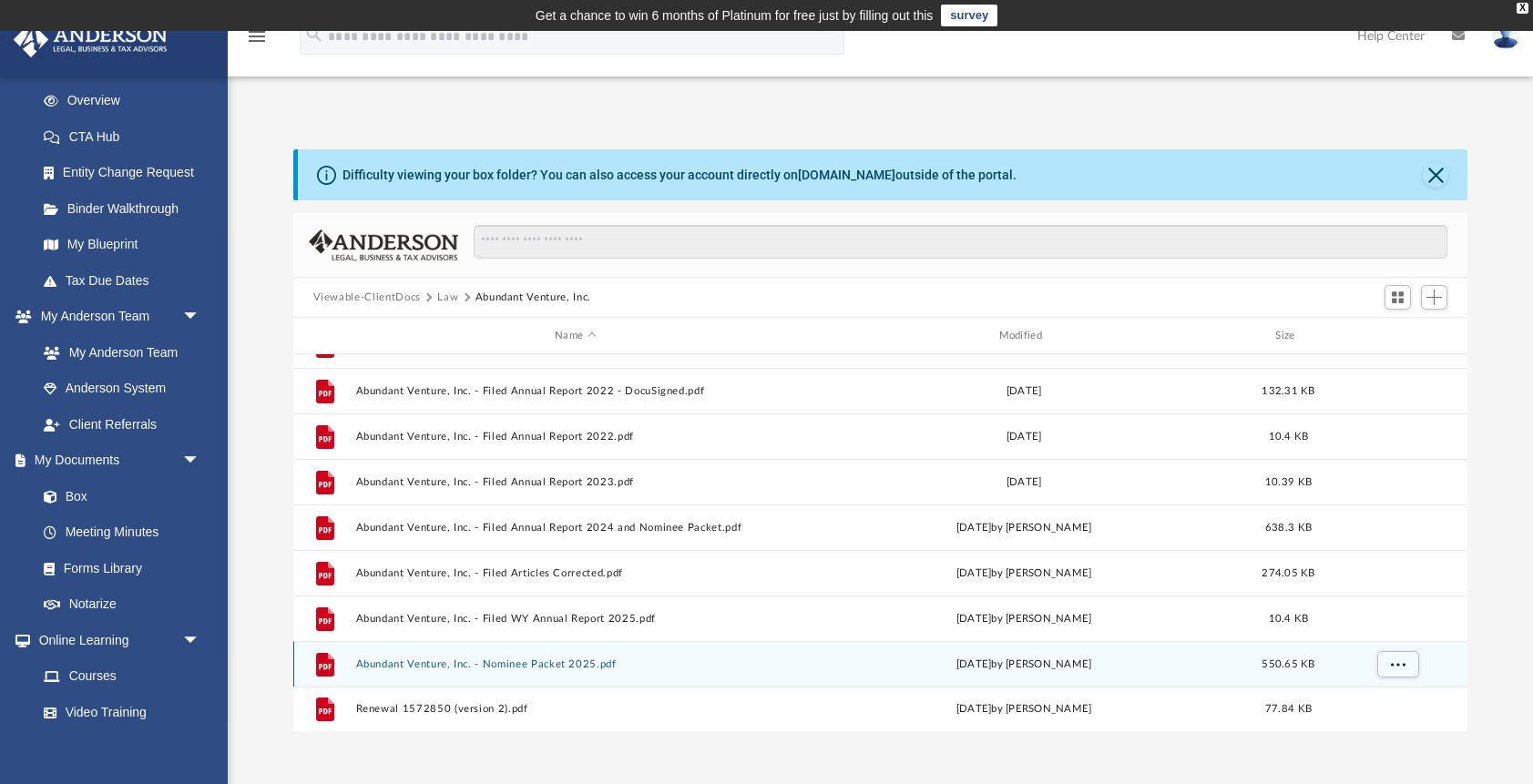
click at [457, 667] on button "Abundant Venture, Inc. - Nominee Packet 2025.pdf" at bounding box center [575, 664] width 440 height 12
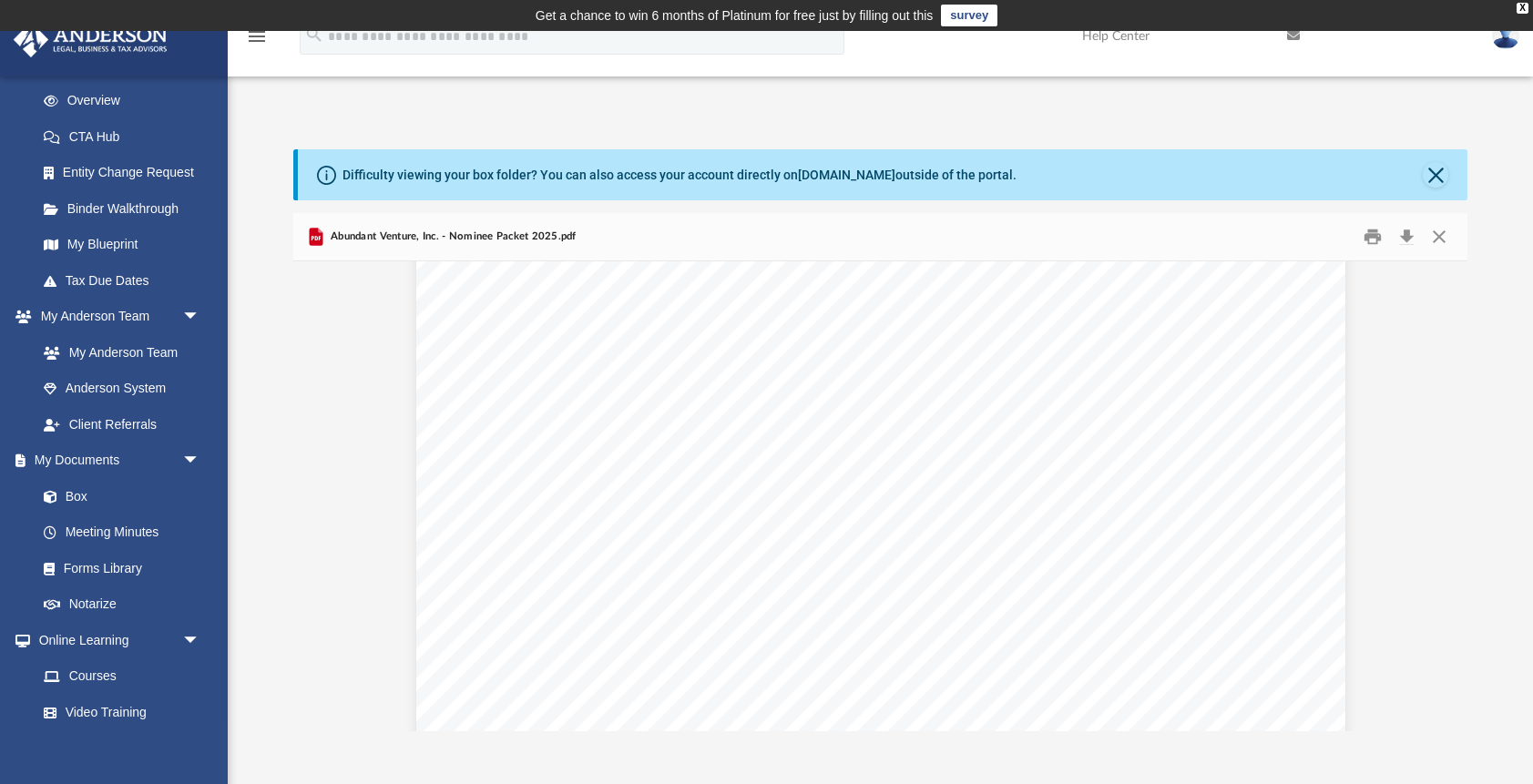
scroll to position [4261, 0]
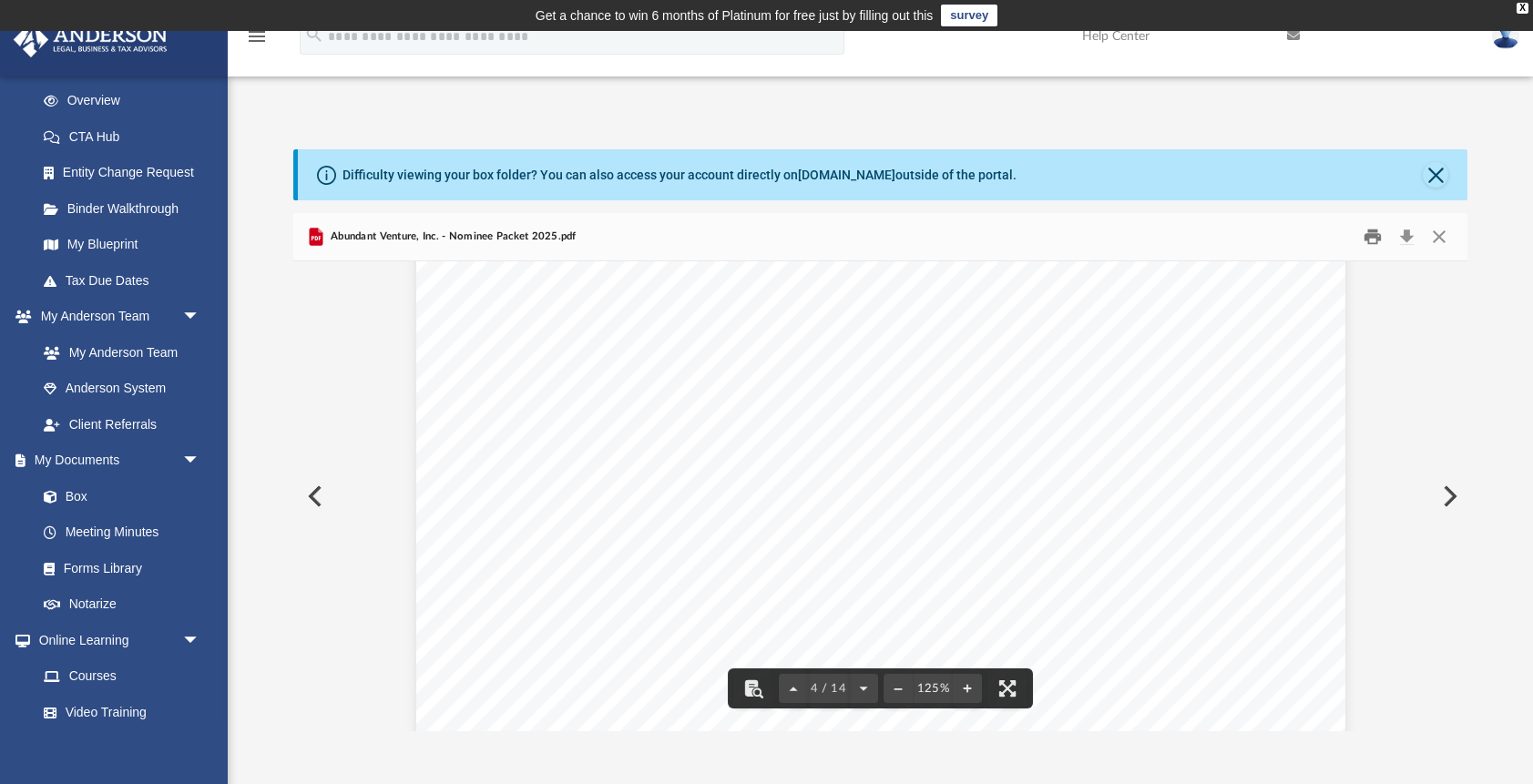
click at [1374, 243] on button "Print" at bounding box center [1372, 238] width 36 height 28
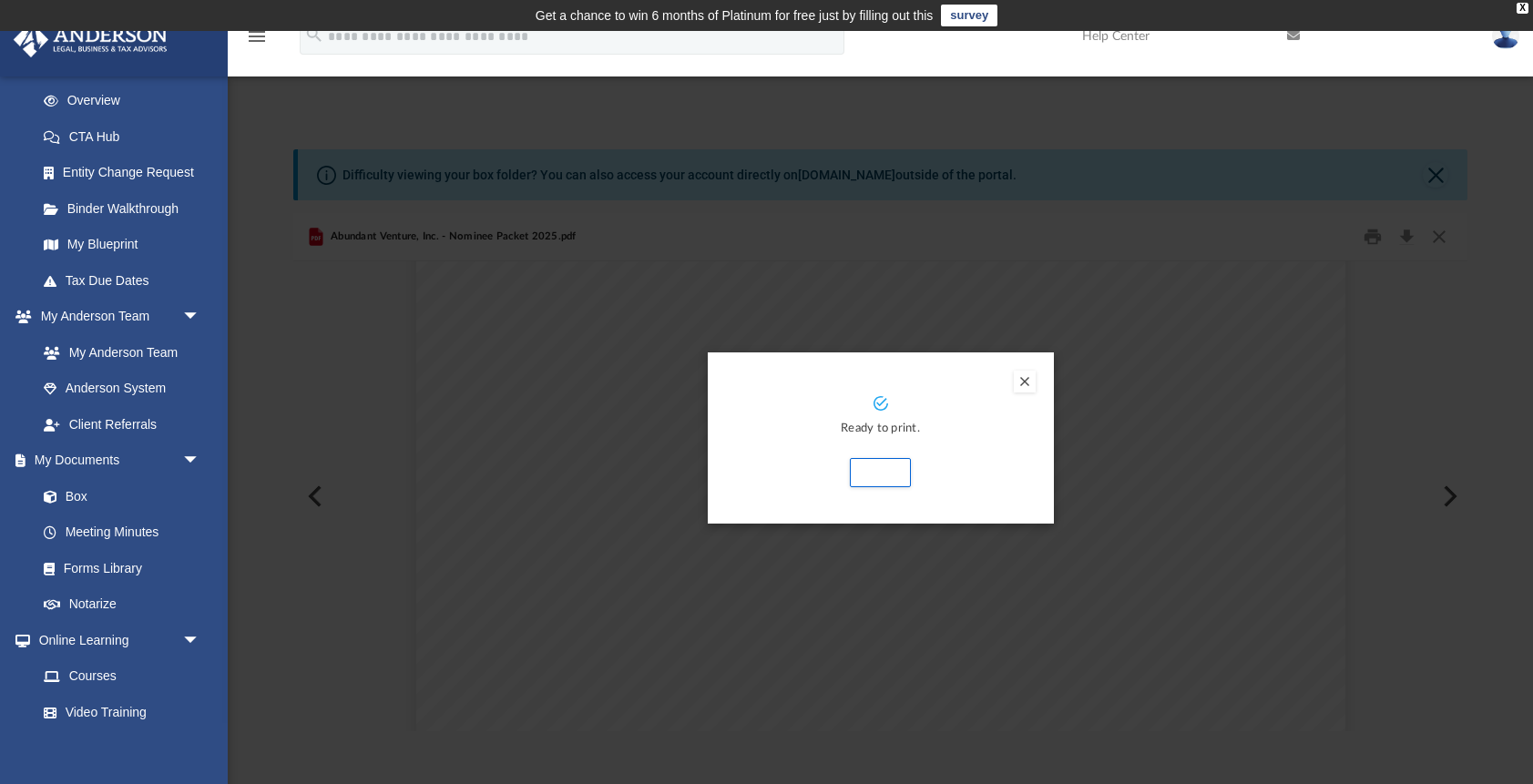
click at [1022, 384] on button "Preview" at bounding box center [1025, 382] width 22 height 22
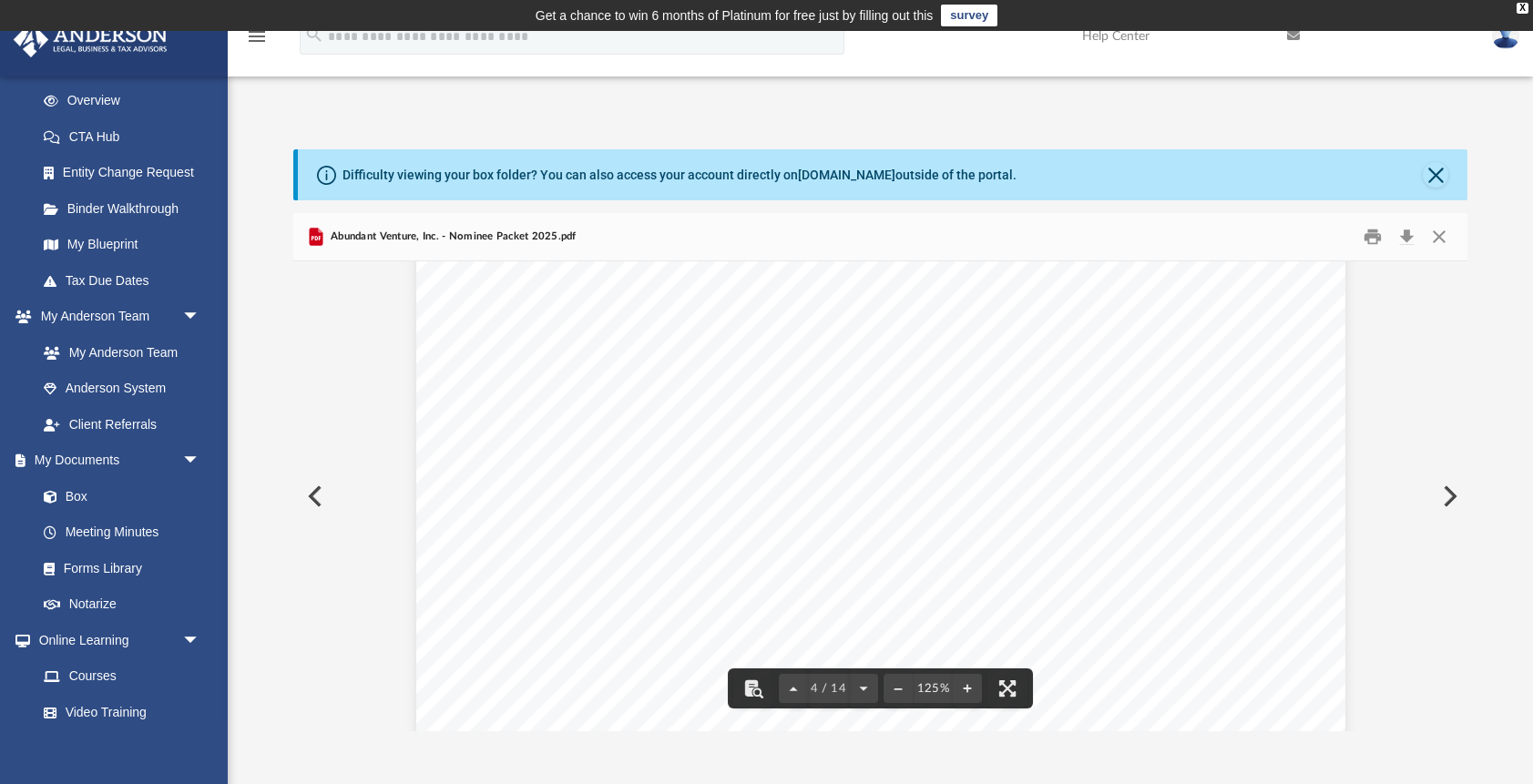
click at [316, 492] on button "Preview" at bounding box center [313, 496] width 40 height 51
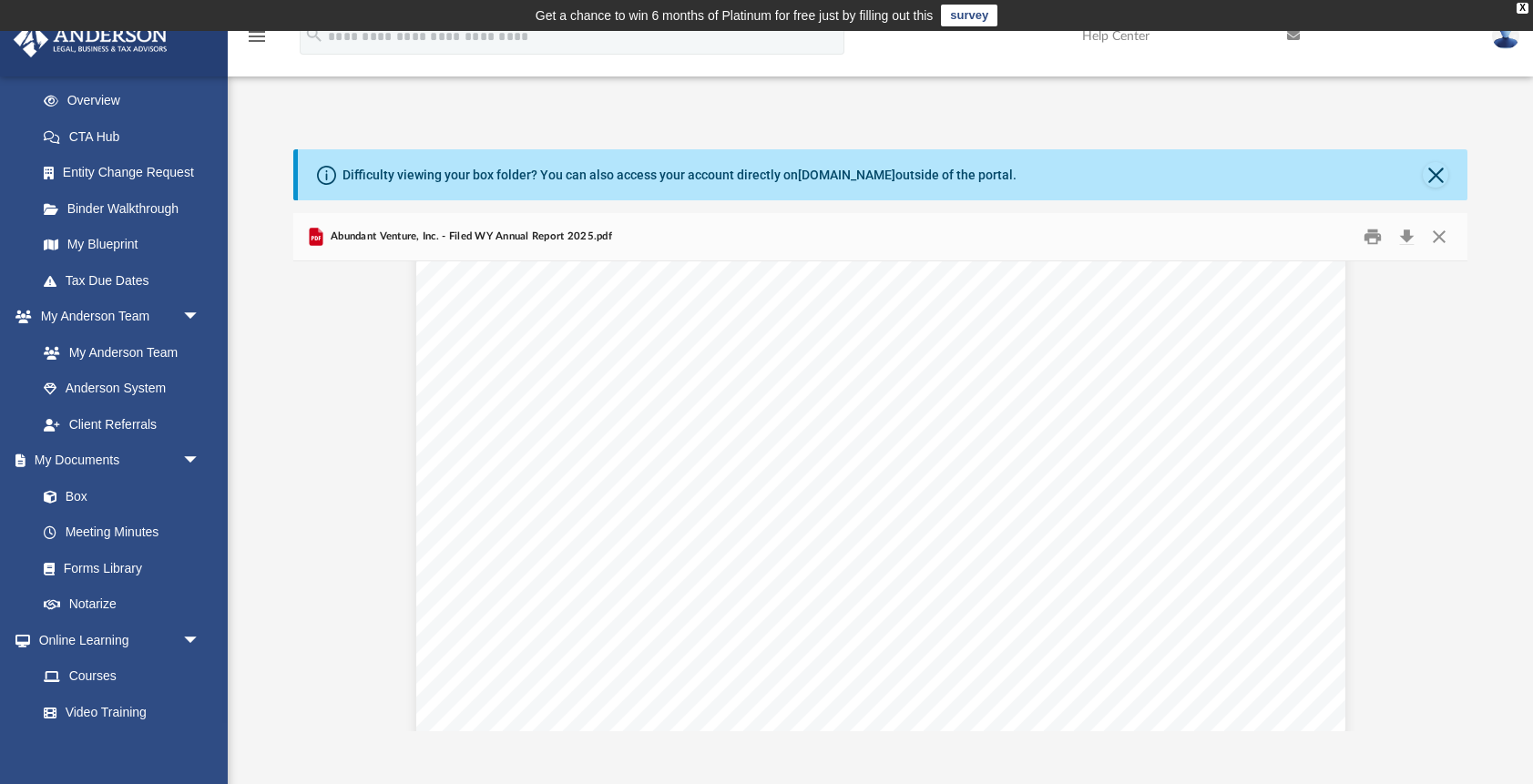
scroll to position [1988, 0]
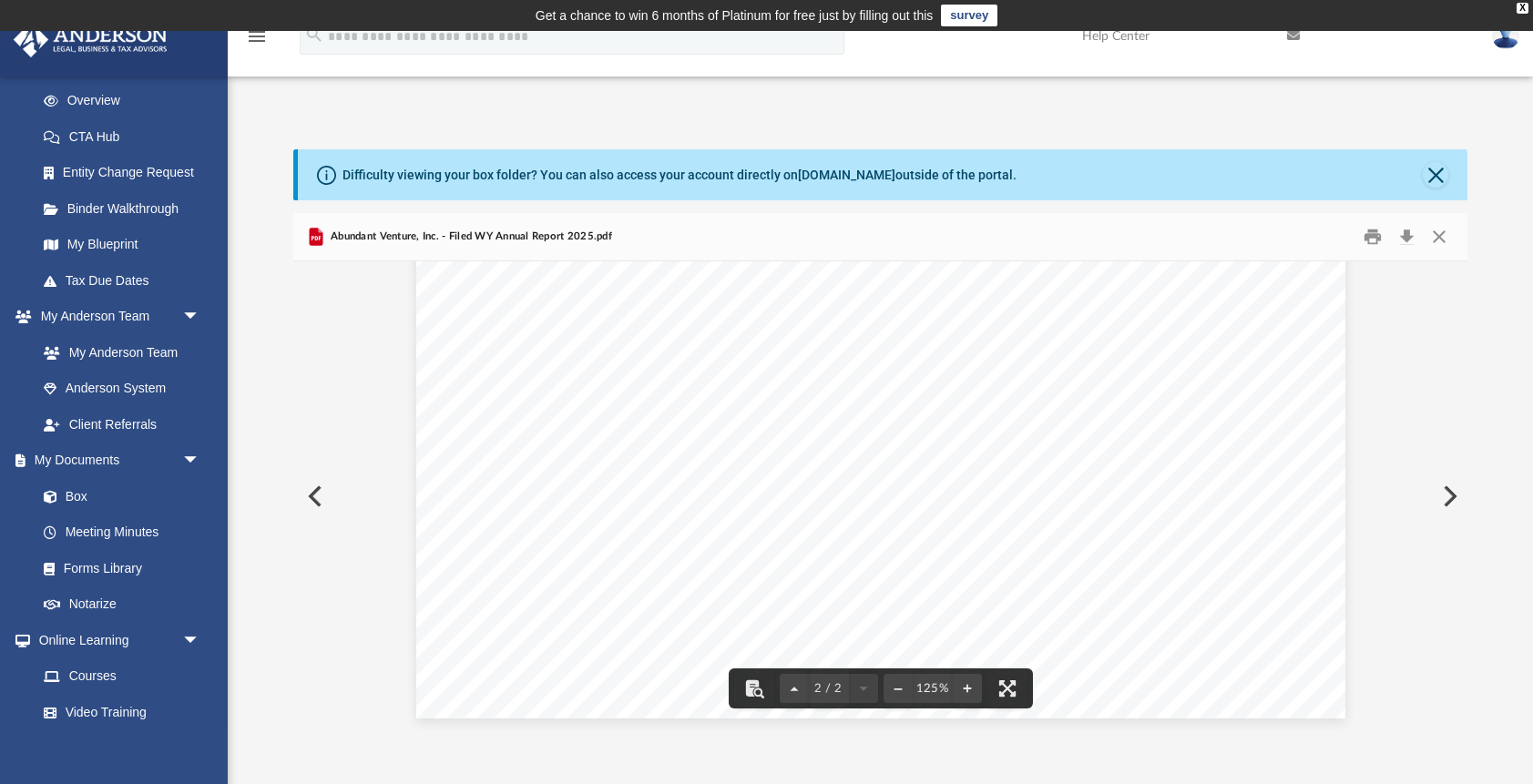
click at [314, 495] on button "Preview" at bounding box center [313, 496] width 40 height 51
click at [85, 496] on link "Box" at bounding box center [126, 495] width 202 height 36
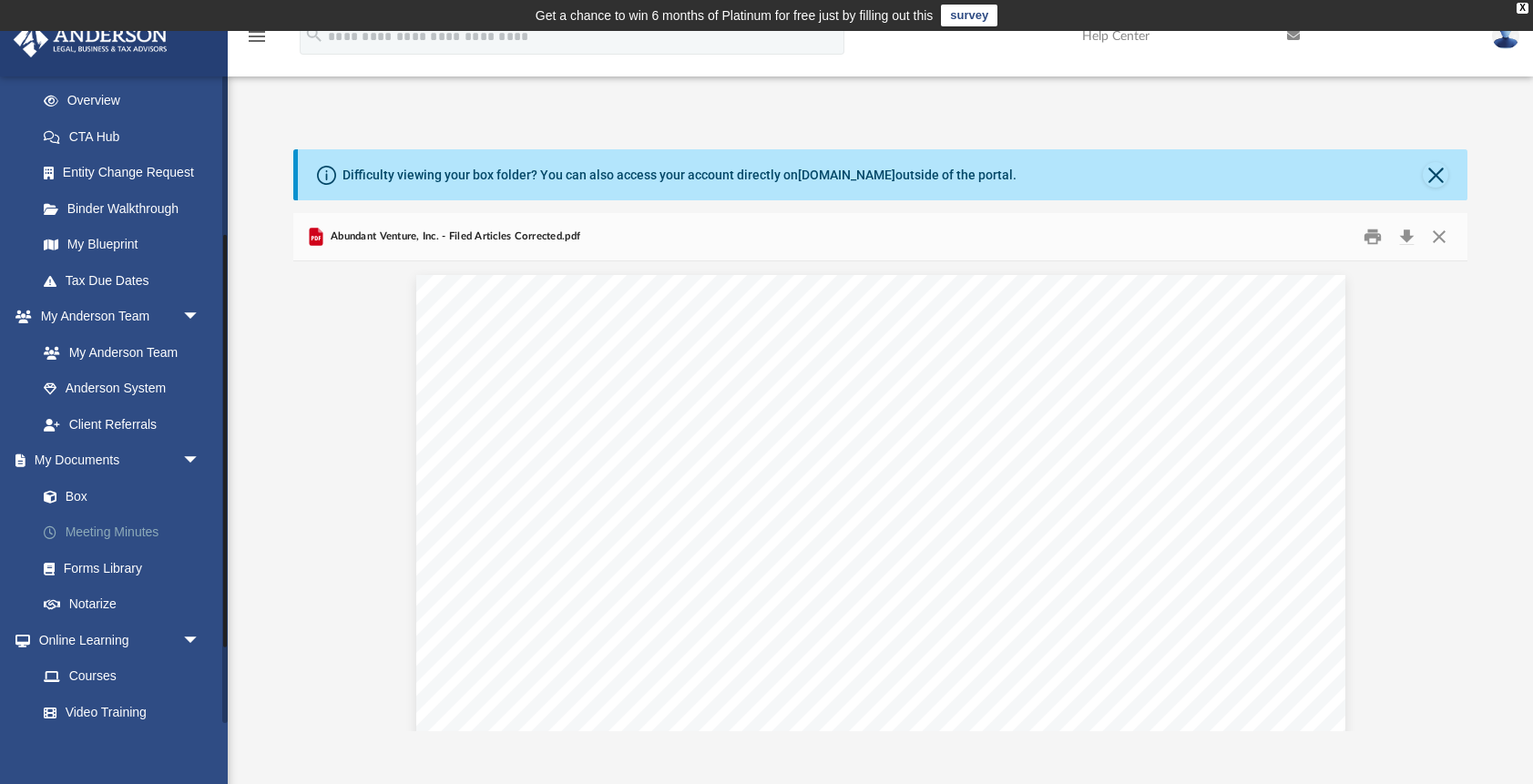
click at [78, 531] on link "Meeting Minutes" at bounding box center [126, 533] width 202 height 36
